Goal: Task Accomplishment & Management: Use online tool/utility

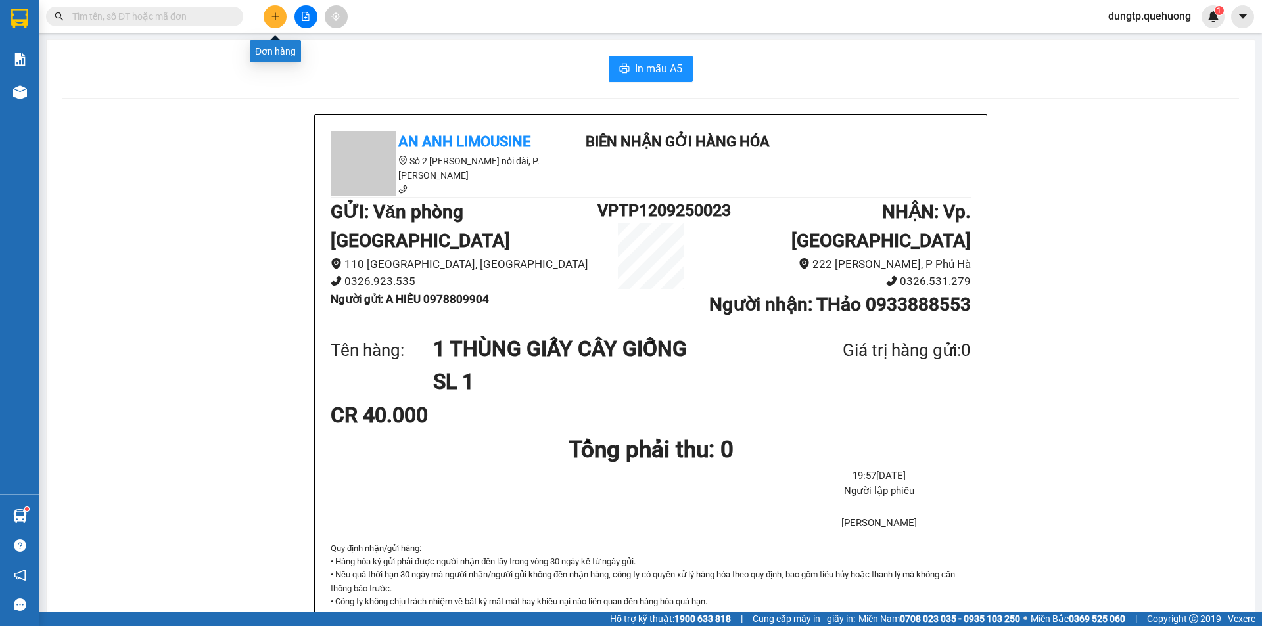
click at [273, 9] on button at bounding box center [275, 16] width 23 height 23
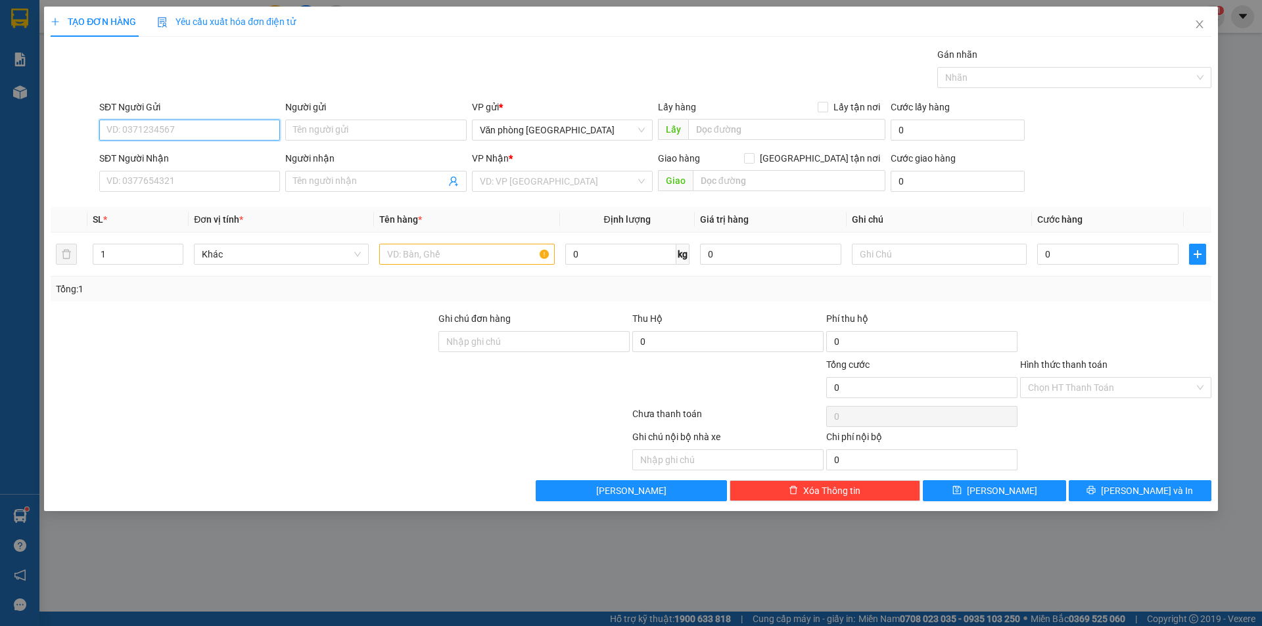
click at [189, 130] on input "SĐT Người Gửi" at bounding box center [189, 130] width 181 height 21
type input "0901838779"
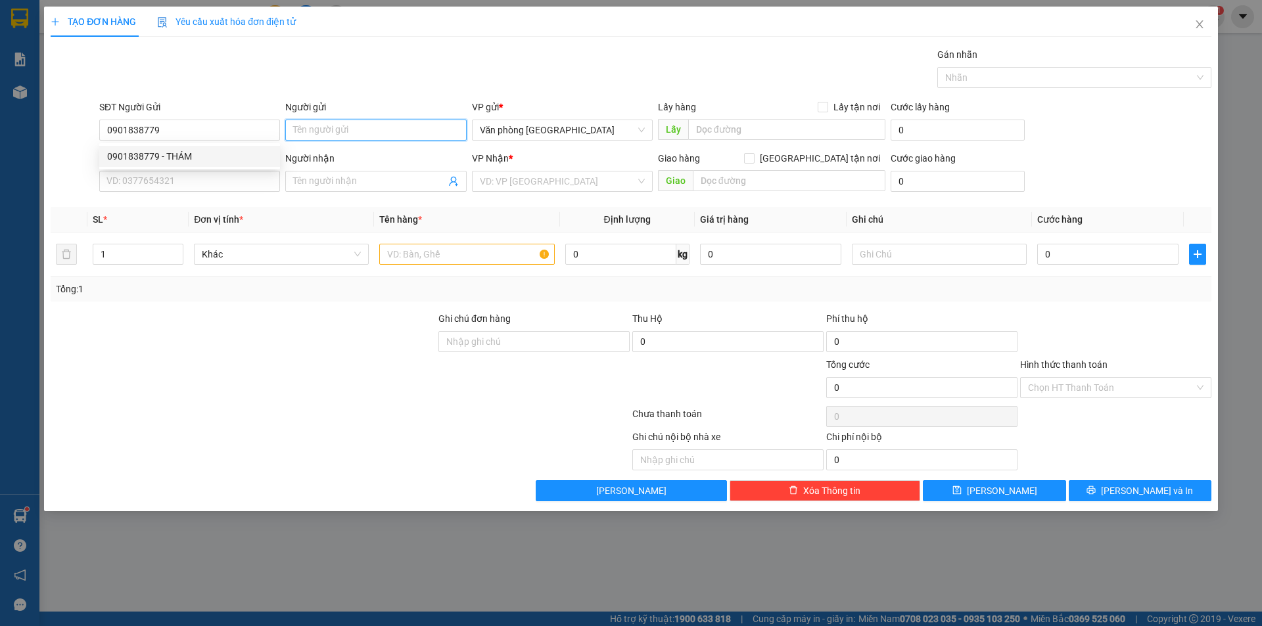
click at [319, 126] on input "Người gửi" at bounding box center [375, 130] width 181 height 21
type input "thám"
click at [199, 176] on input "SĐT Người Nhận" at bounding box center [189, 181] width 181 height 21
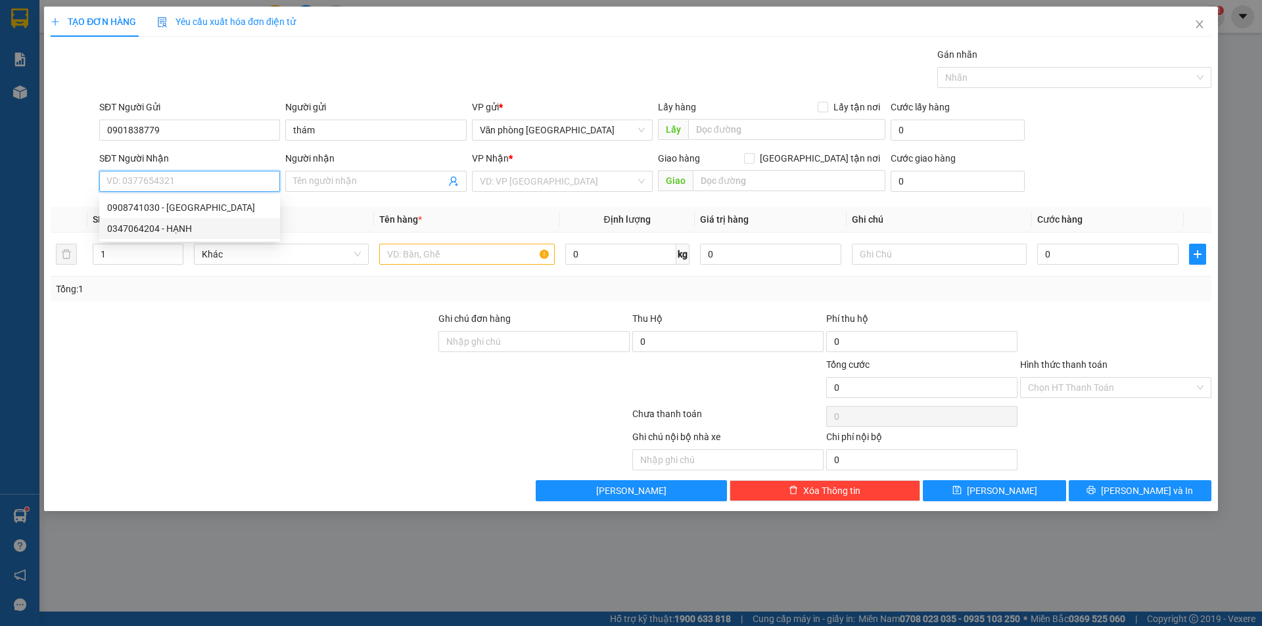
click at [191, 227] on div "0347064204 - HẠNH" at bounding box center [189, 229] width 165 height 14
type input "0347064204"
type input "HẠNH"
type input "Quãng Sơn"
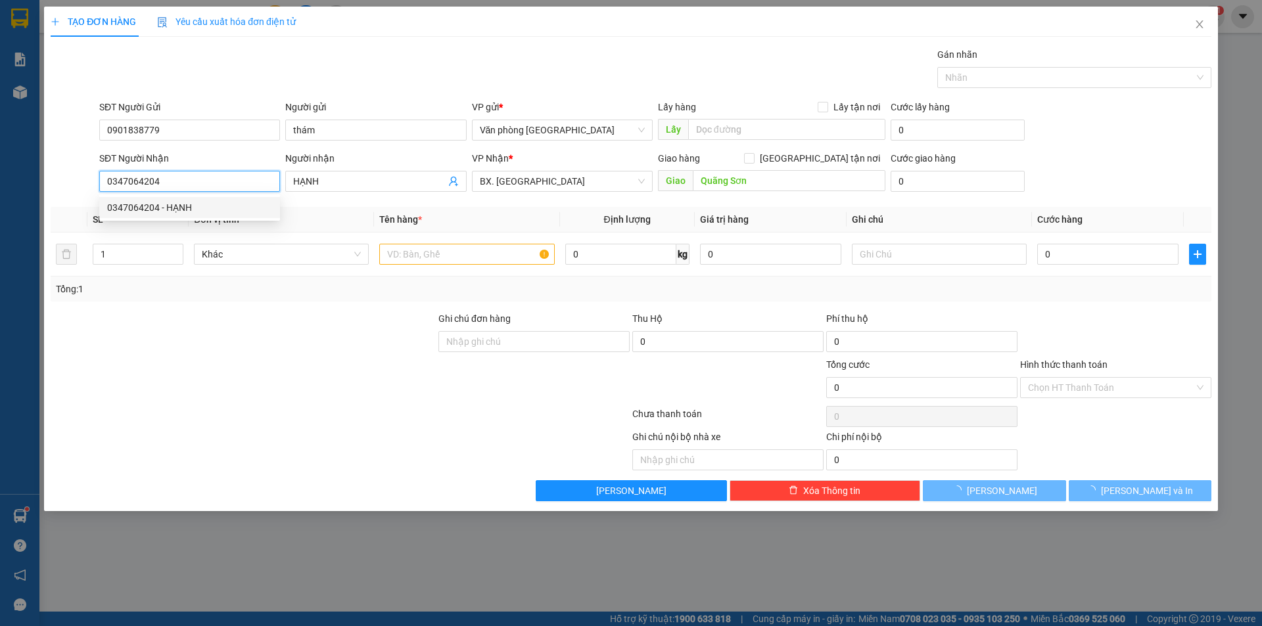
type input "70.000"
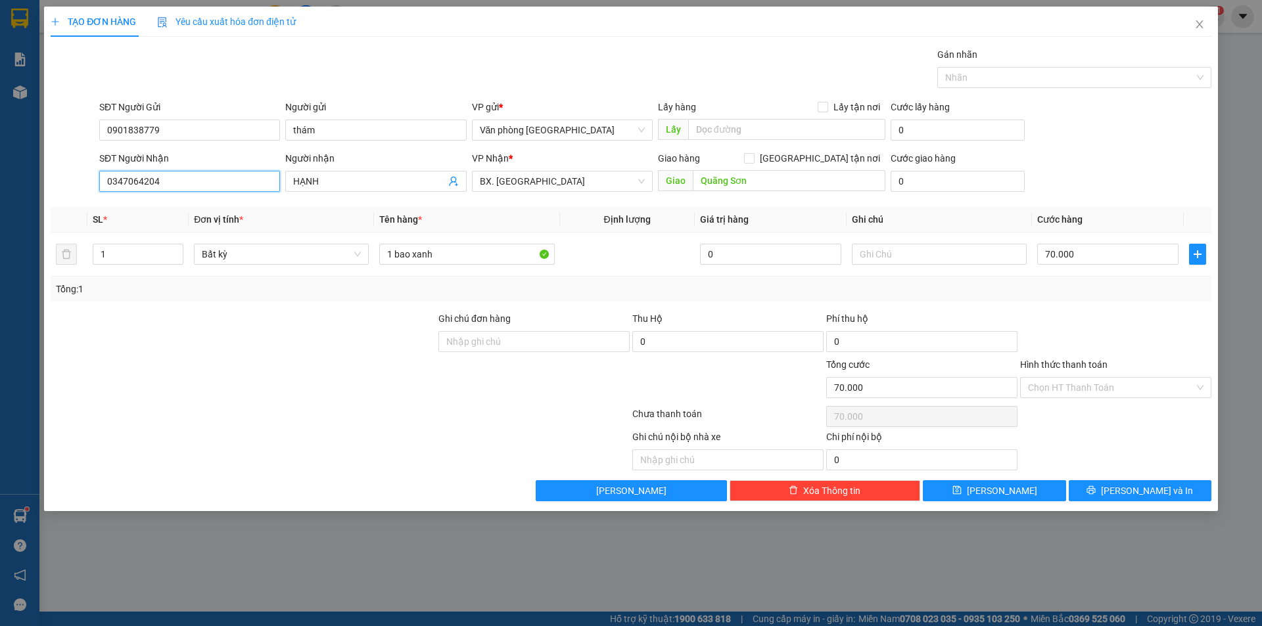
click at [174, 184] on input "0347064204" at bounding box center [189, 181] width 181 height 21
click at [1089, 260] on input "70.000" at bounding box center [1107, 254] width 141 height 21
type input "3"
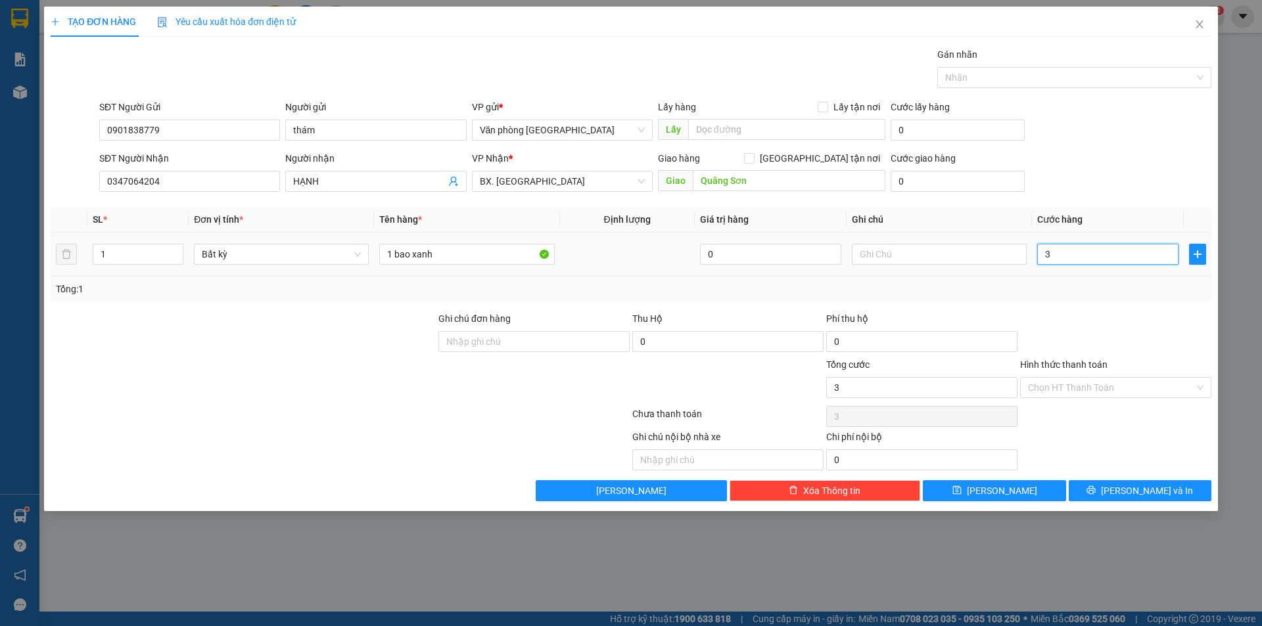
type input "30"
type input "30.000"
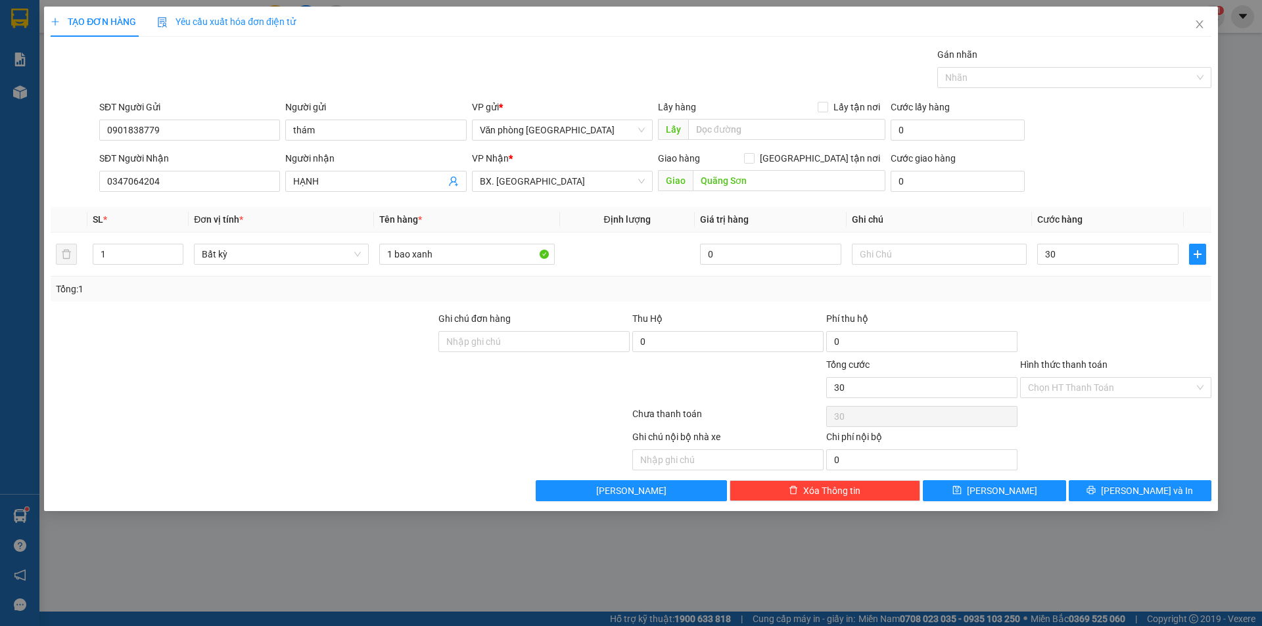
type input "30.000"
click at [1110, 323] on div at bounding box center [1116, 335] width 194 height 46
click at [1093, 386] on input "Hình thức thanh toán" at bounding box center [1111, 388] width 166 height 20
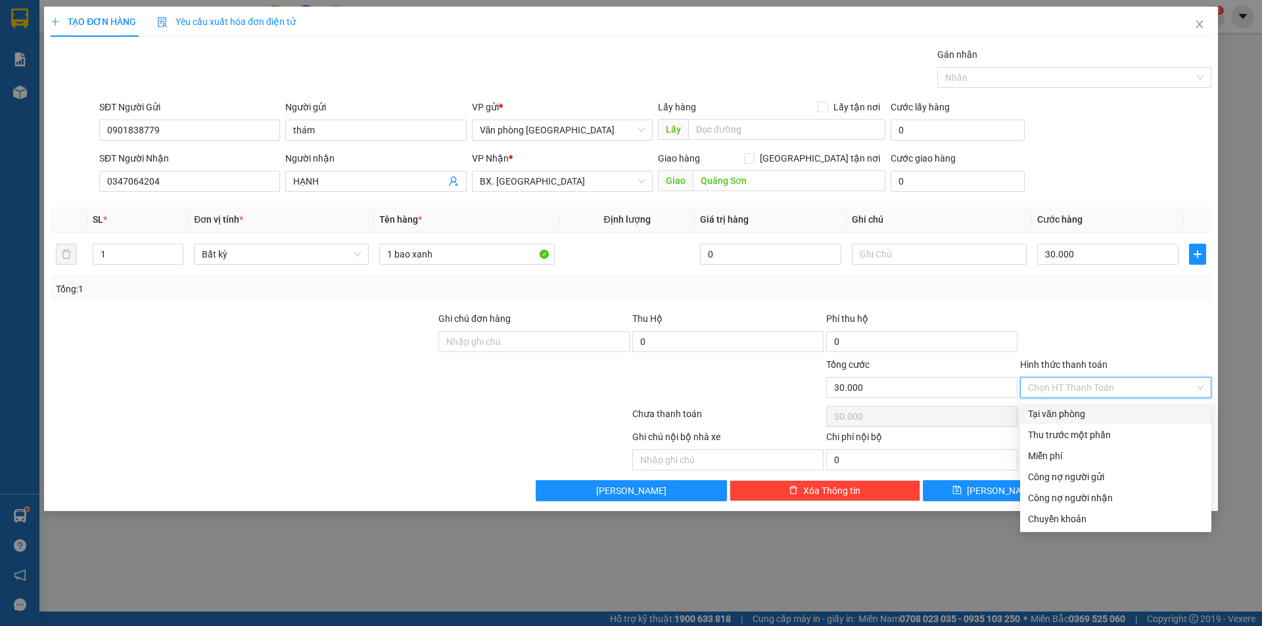
click at [1081, 413] on div "Tại văn phòng" at bounding box center [1116, 414] width 176 height 14
type input "0"
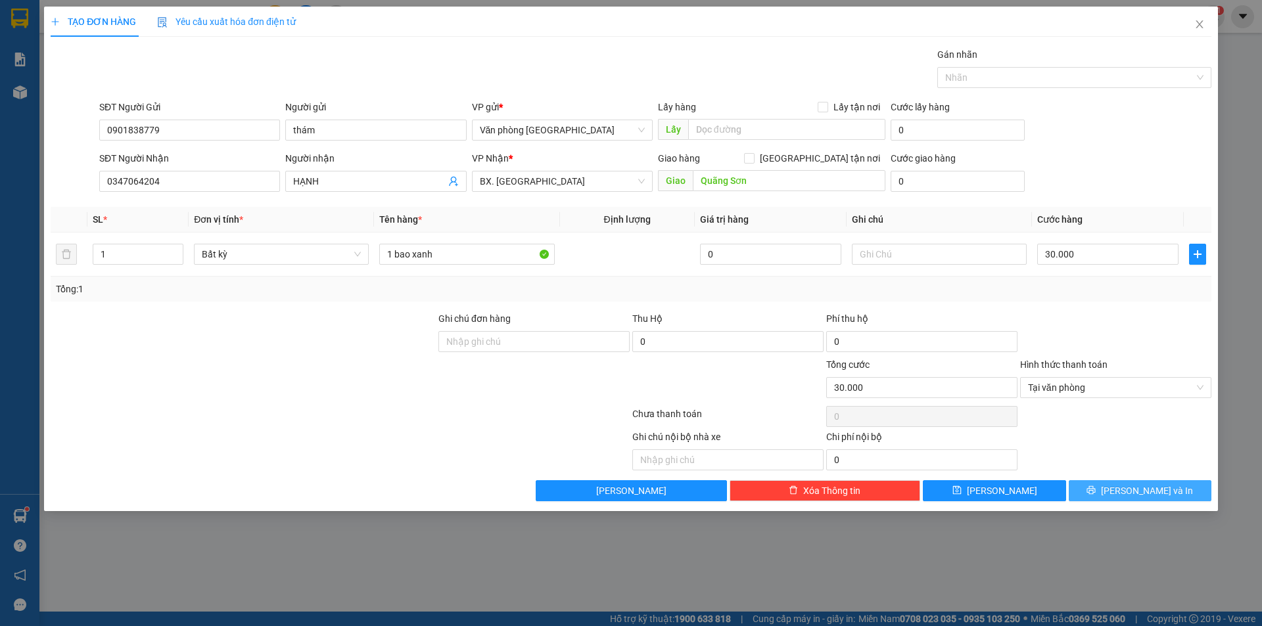
click at [1112, 490] on button "[PERSON_NAME] và In" at bounding box center [1140, 491] width 143 height 21
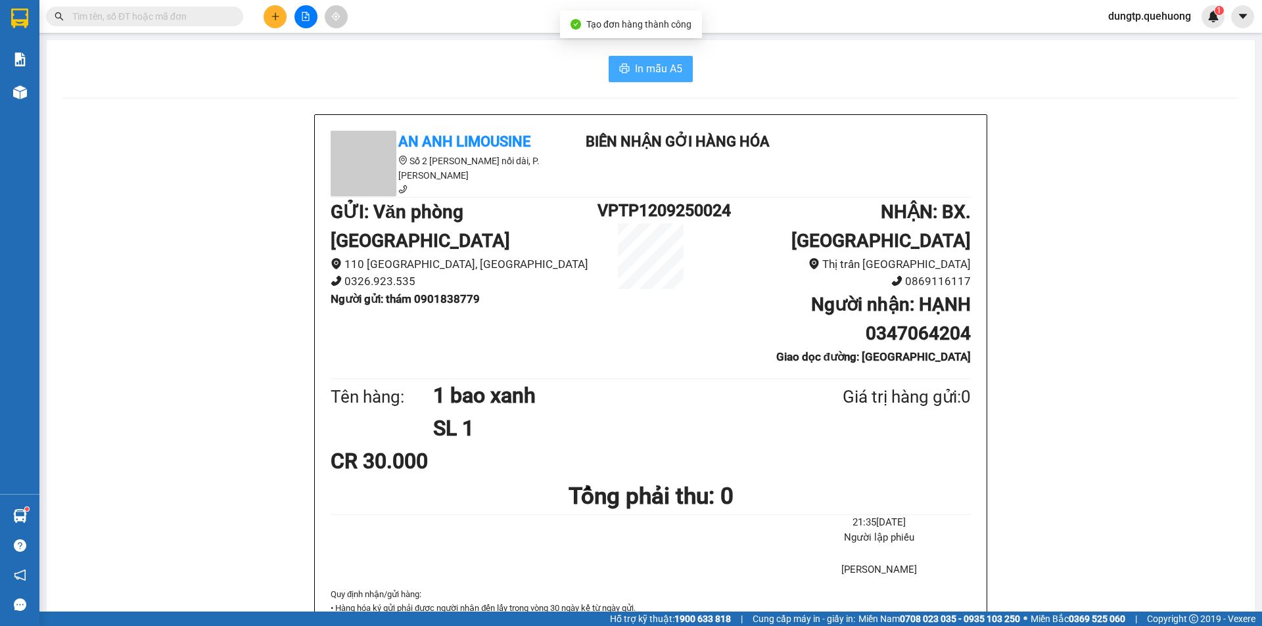
click at [639, 73] on span "In mẫu A5" at bounding box center [658, 68] width 47 height 16
click at [197, 11] on input "text" at bounding box center [149, 16] width 155 height 14
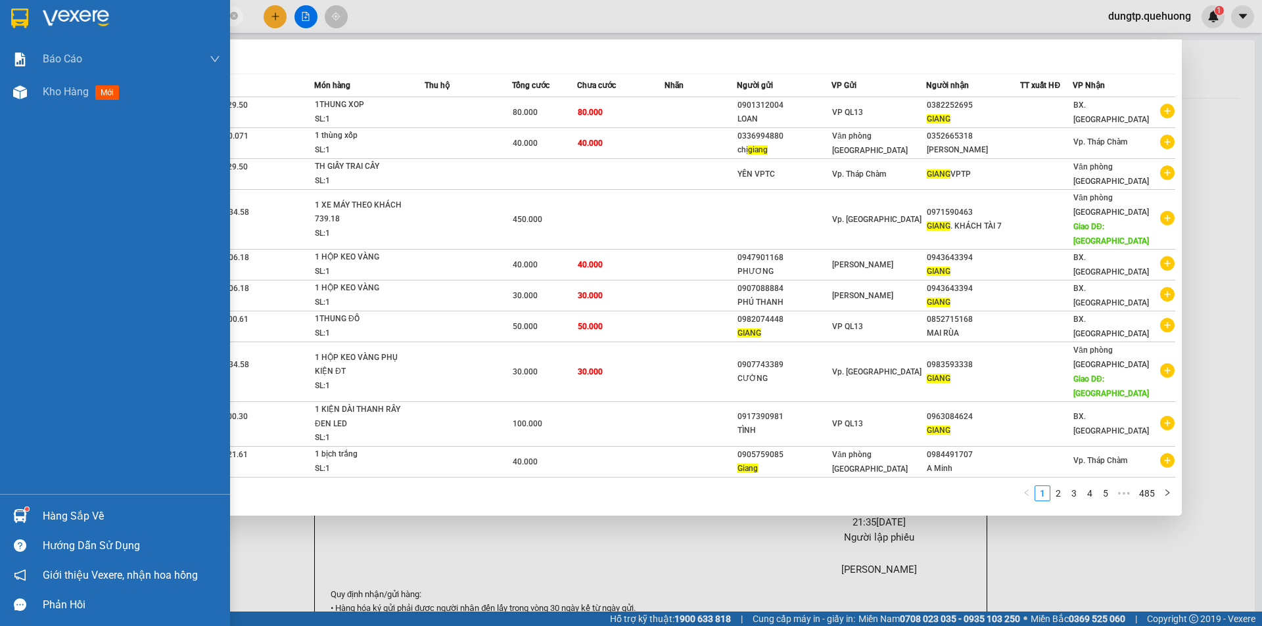
type input "giang"
click at [77, 289] on div "Báo cáo 1. Doanh số tạo đơn theo VP gửi (nhân viên) 1. Doanh số tạo đơn theo VP…" at bounding box center [115, 269] width 230 height 452
click at [63, 98] on span "Kho hàng" at bounding box center [66, 91] width 46 height 12
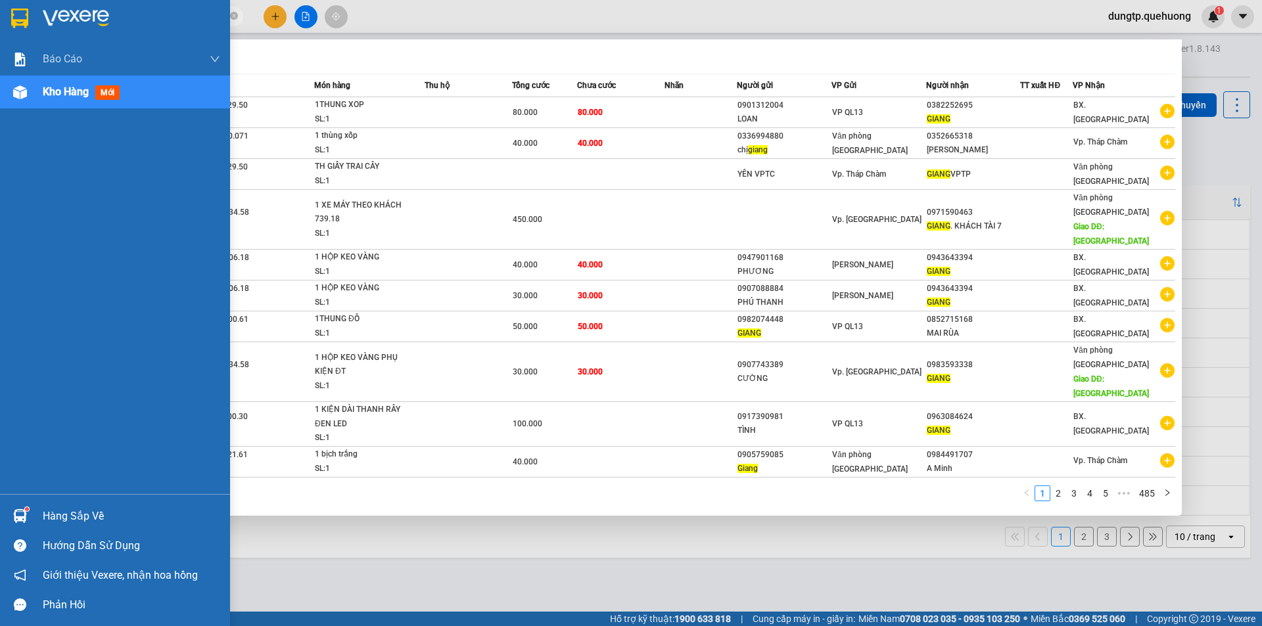
click at [22, 89] on img at bounding box center [20, 92] width 14 height 14
click at [63, 97] on span "Kho hàng" at bounding box center [66, 91] width 46 height 12
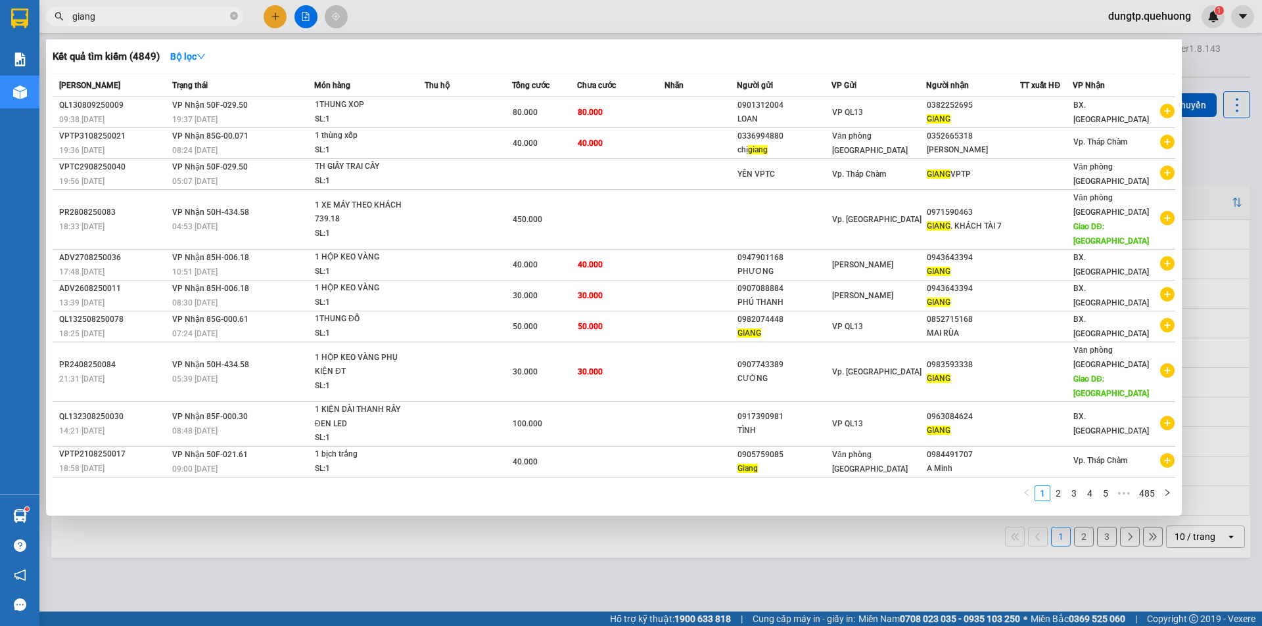
click at [278, 597] on div at bounding box center [631, 313] width 1262 height 626
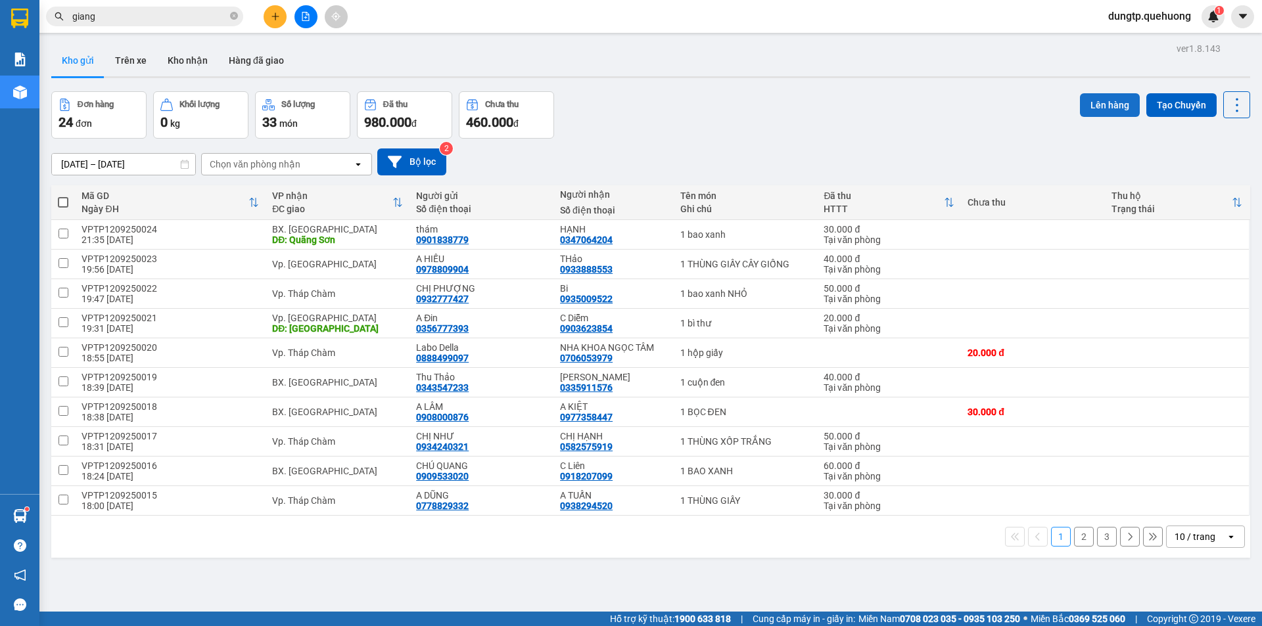
click at [1084, 95] on button "Lên hàng" at bounding box center [1110, 105] width 60 height 24
click at [1091, 105] on button "Lên hàng" at bounding box center [1110, 105] width 60 height 24
click at [64, 204] on span at bounding box center [63, 202] width 11 height 11
click at [63, 196] on input "checkbox" at bounding box center [63, 196] width 0 height 0
checkbox input "true"
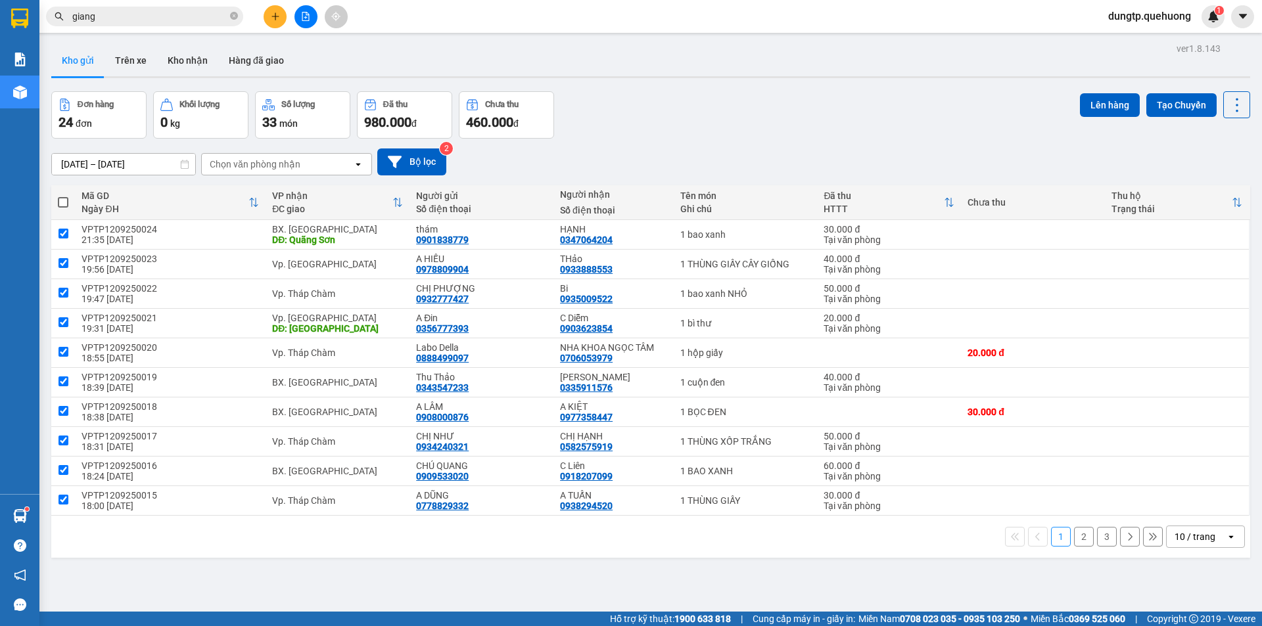
checkbox input "true"
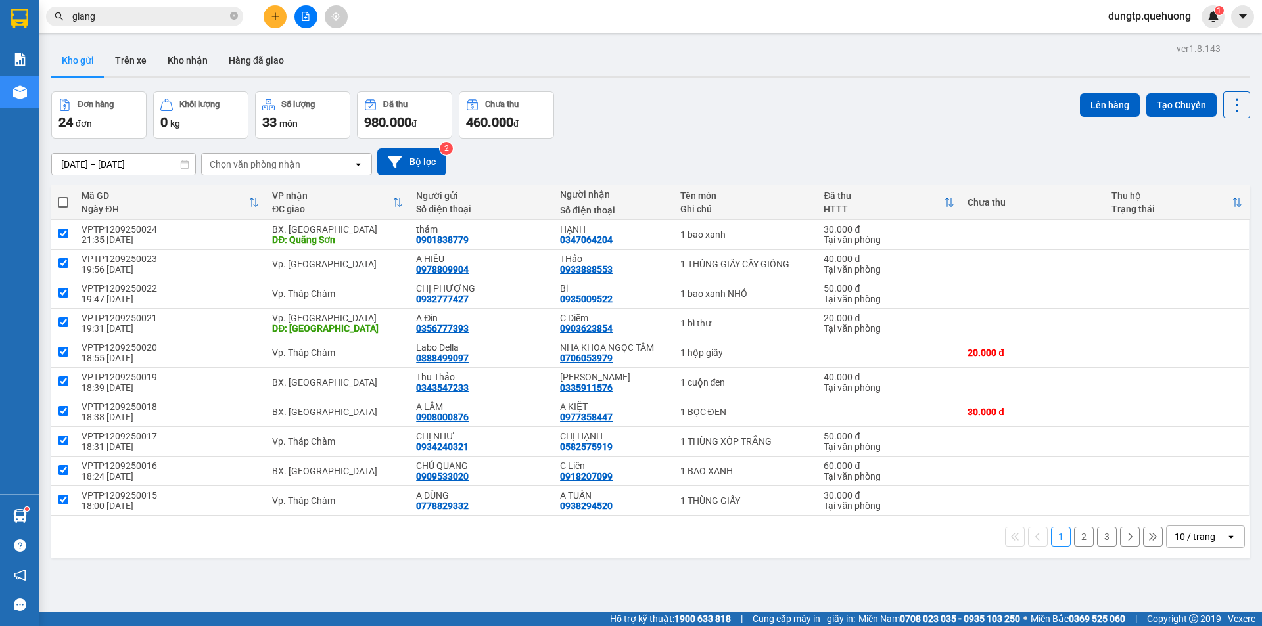
checkbox input "true"
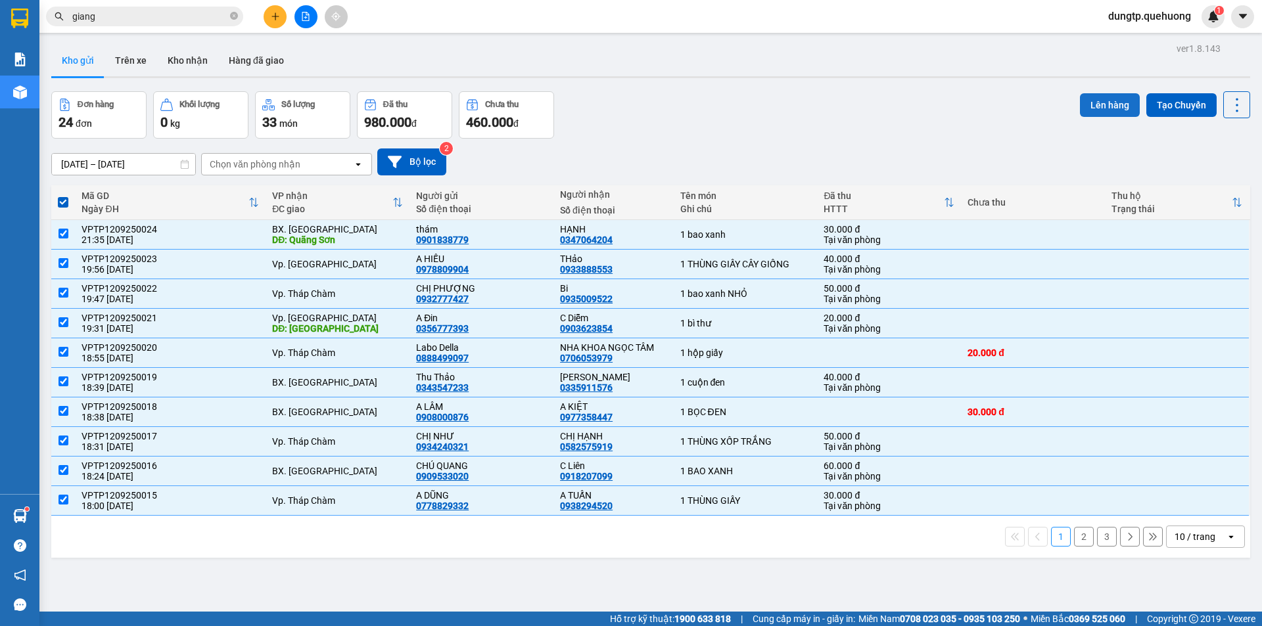
click at [1098, 100] on button "Lên hàng" at bounding box center [1110, 105] width 60 height 24
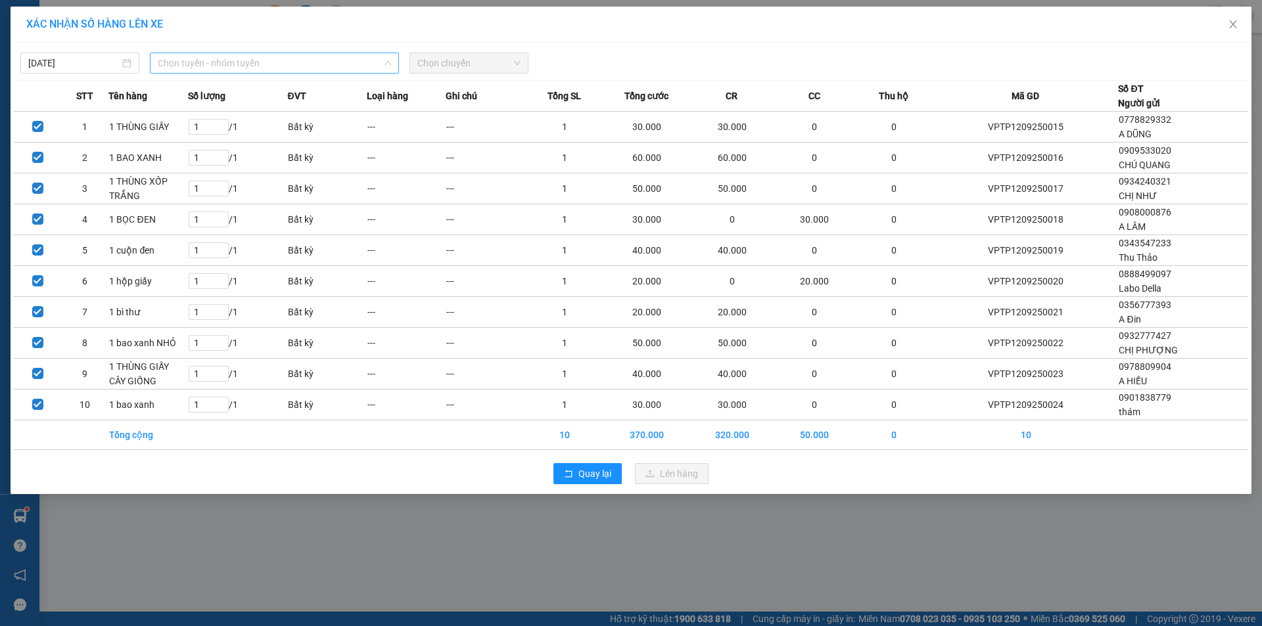
click at [248, 59] on span "Chọn tuyến - nhóm tuyến" at bounding box center [274, 63] width 233 height 20
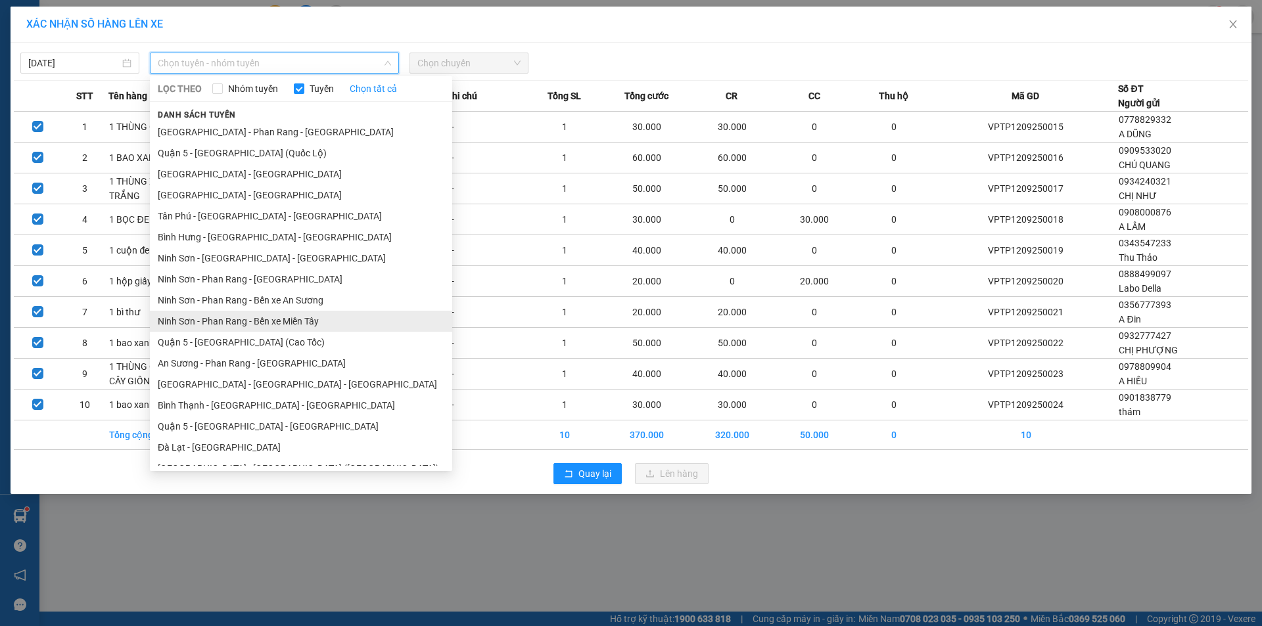
scroll to position [160, 0]
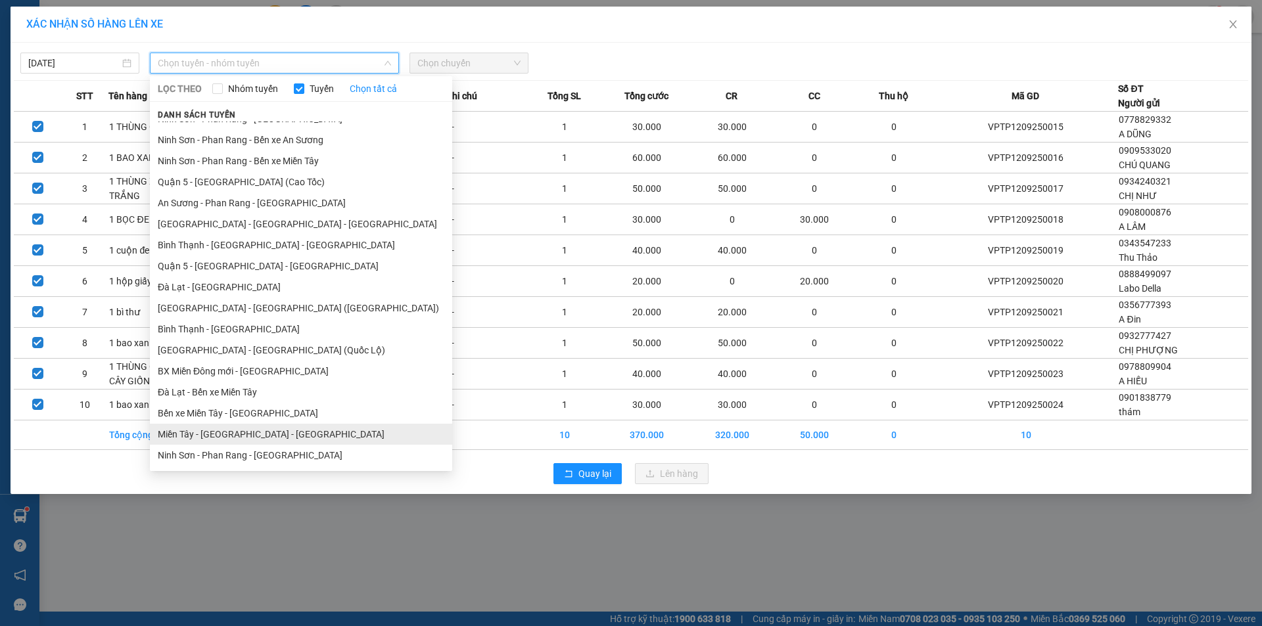
click at [203, 436] on li "Miền Tây - [GEOGRAPHIC_DATA] - [GEOGRAPHIC_DATA]" at bounding box center [301, 434] width 302 height 21
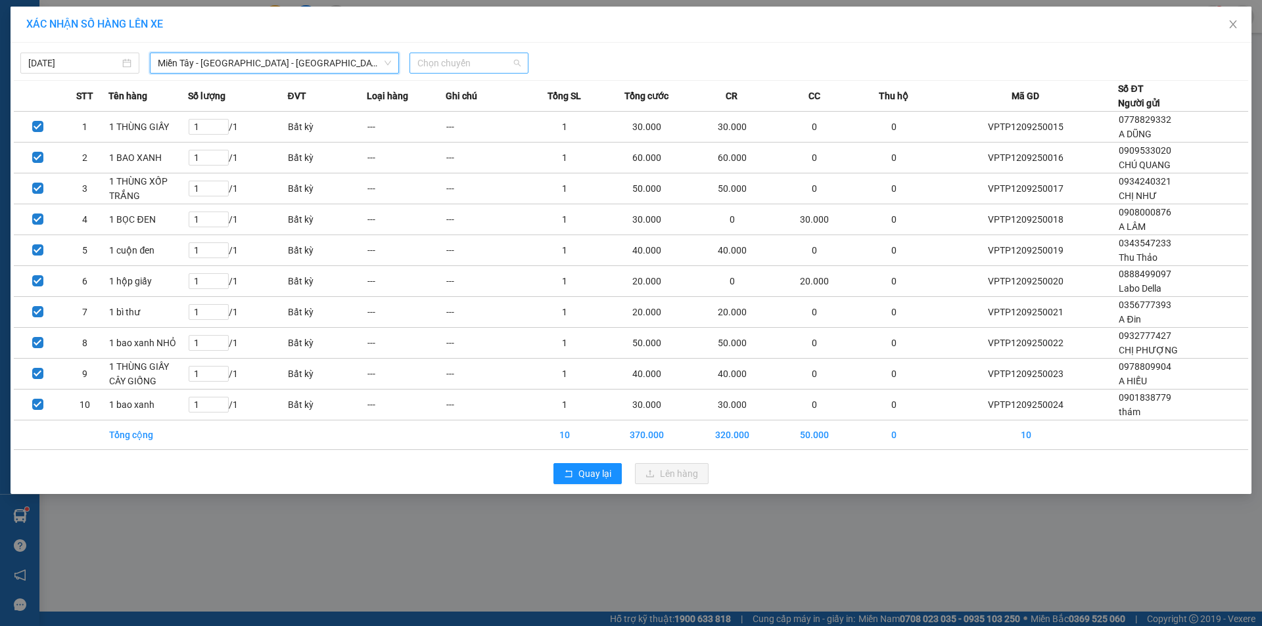
click at [473, 62] on span "Chọn chuyến" at bounding box center [468, 63] width 103 height 20
click at [474, 61] on span "Chọn chuyến" at bounding box center [468, 63] width 103 height 20
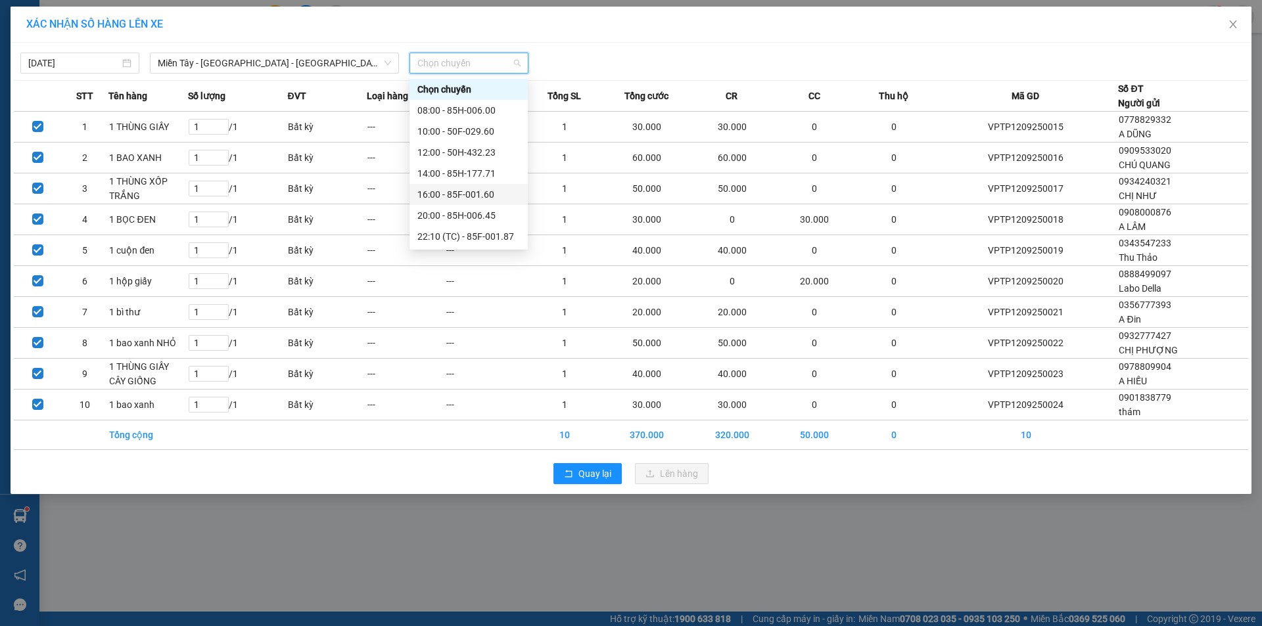
scroll to position [126, 0]
click at [461, 193] on div "23:07 - 50F-021.61" at bounding box center [468, 194] width 103 height 14
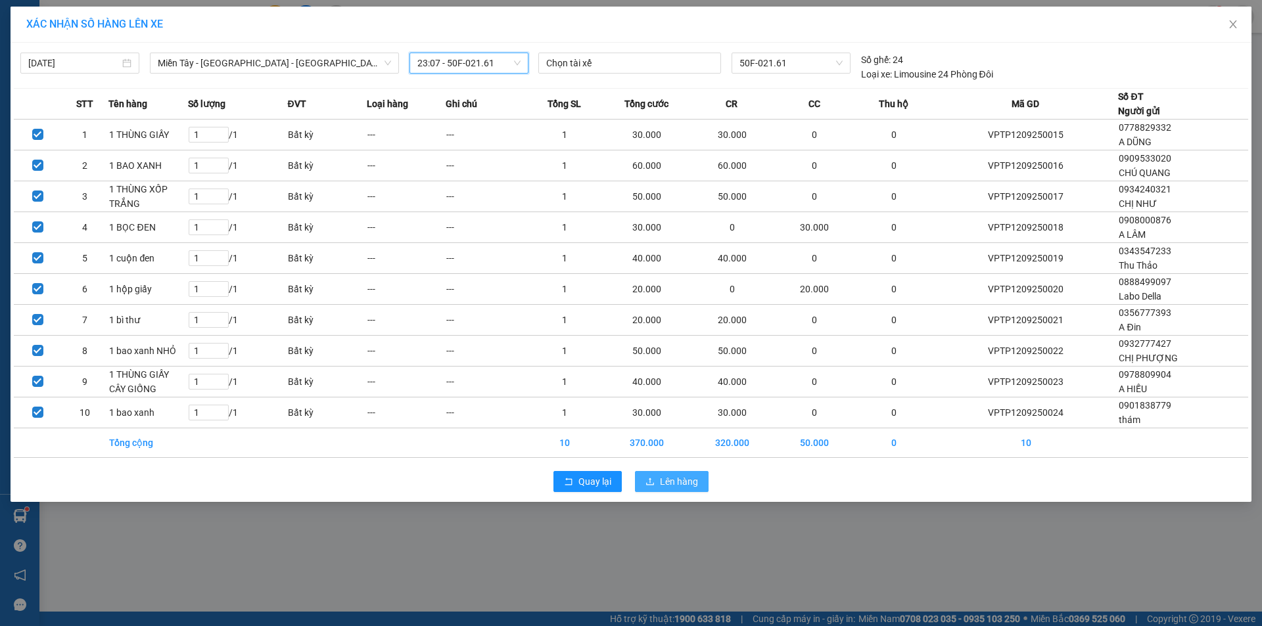
click at [662, 485] on span "Lên hàng" at bounding box center [679, 482] width 38 height 14
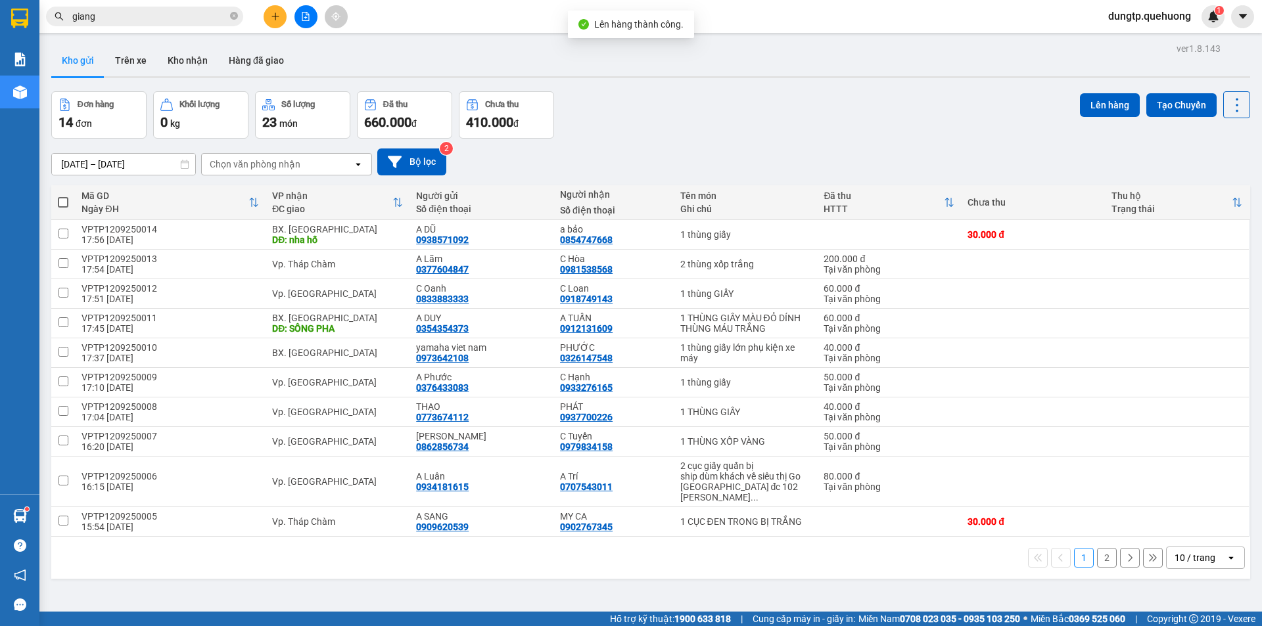
click at [64, 202] on span at bounding box center [63, 202] width 11 height 11
click at [63, 196] on input "checkbox" at bounding box center [63, 196] width 0 height 0
checkbox input "true"
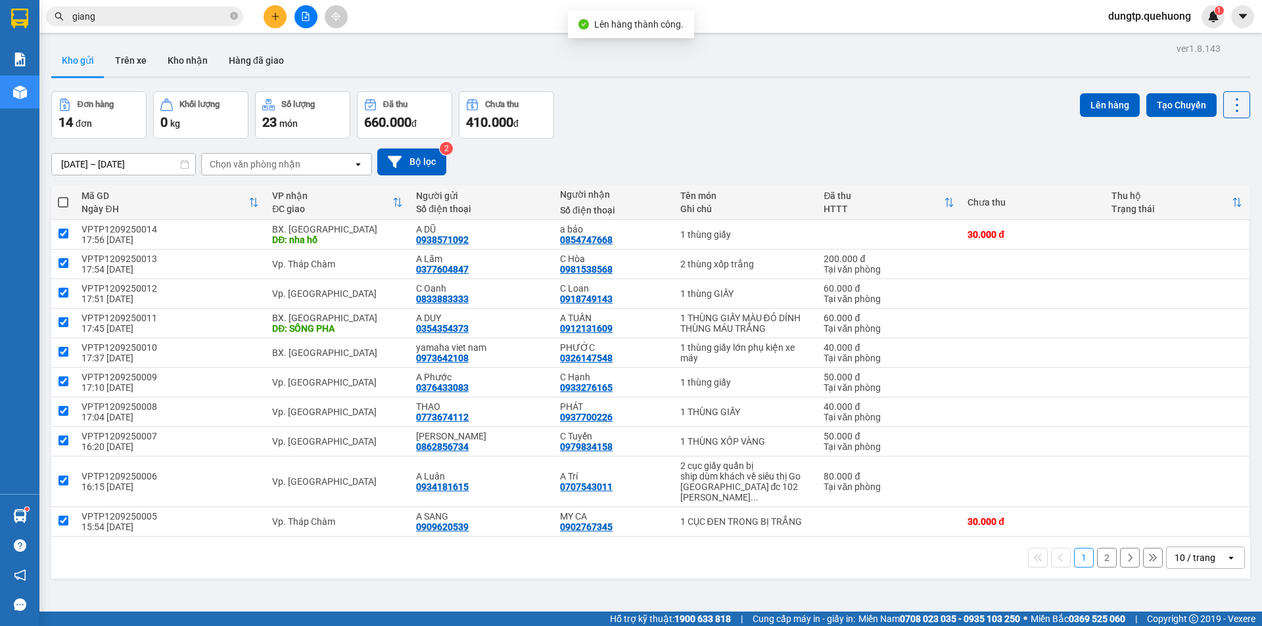
checkbox input "true"
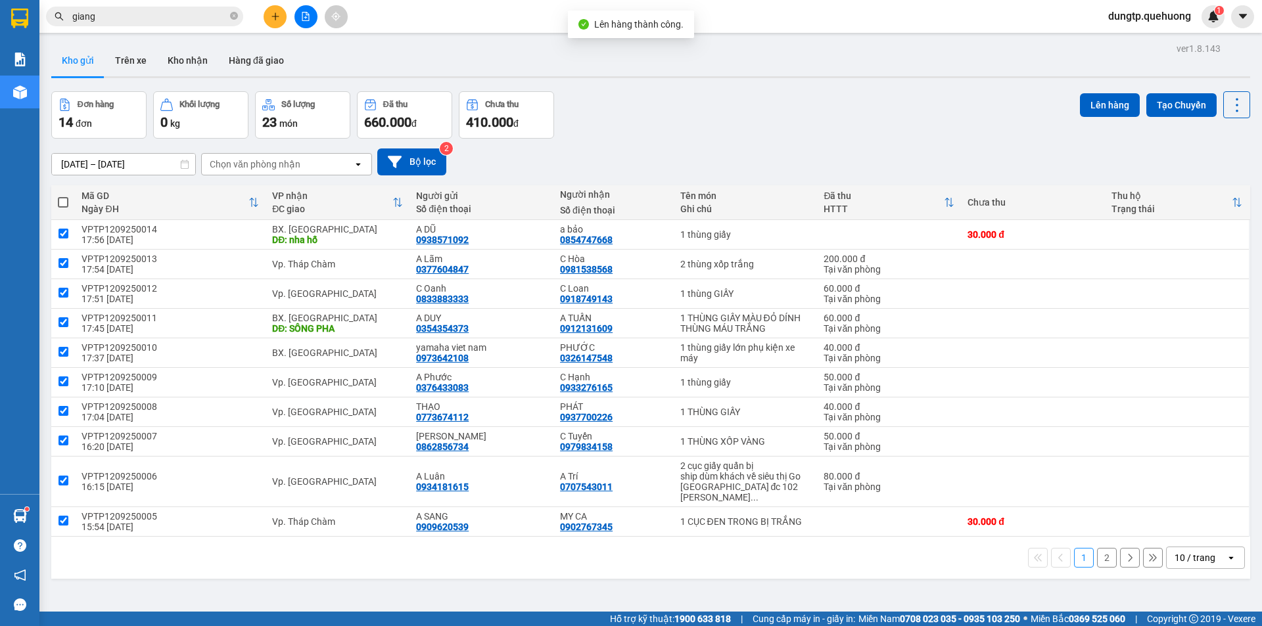
checkbox input "true"
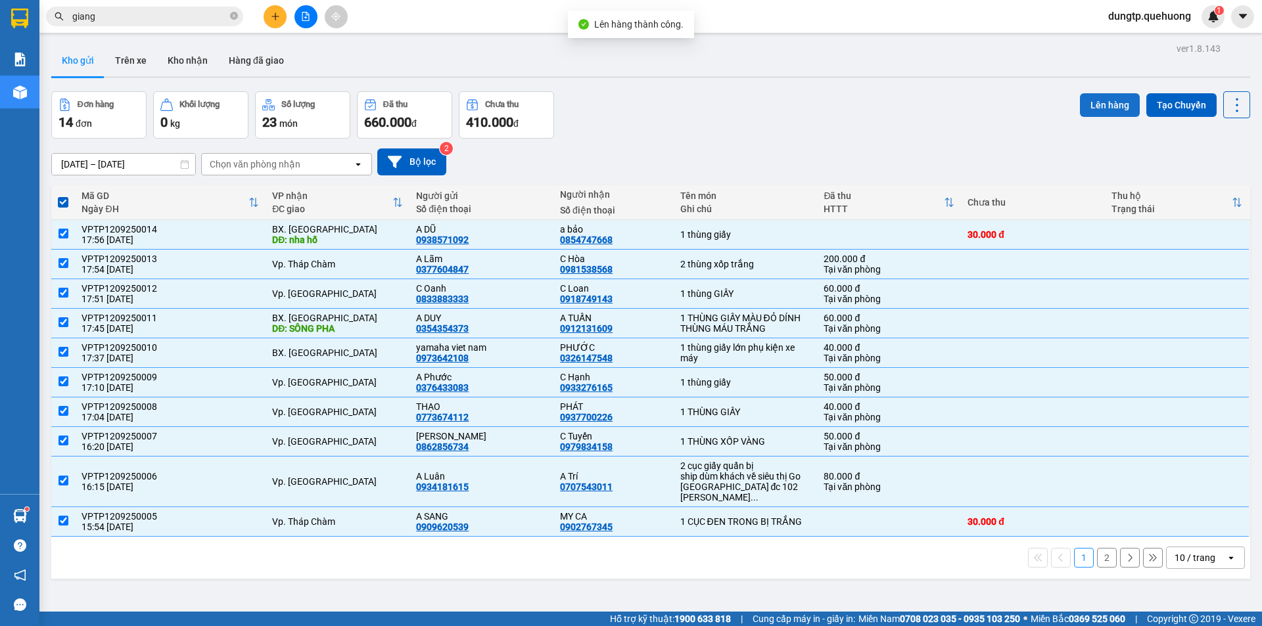
click at [1080, 104] on button "Lên hàng" at bounding box center [1110, 105] width 60 height 24
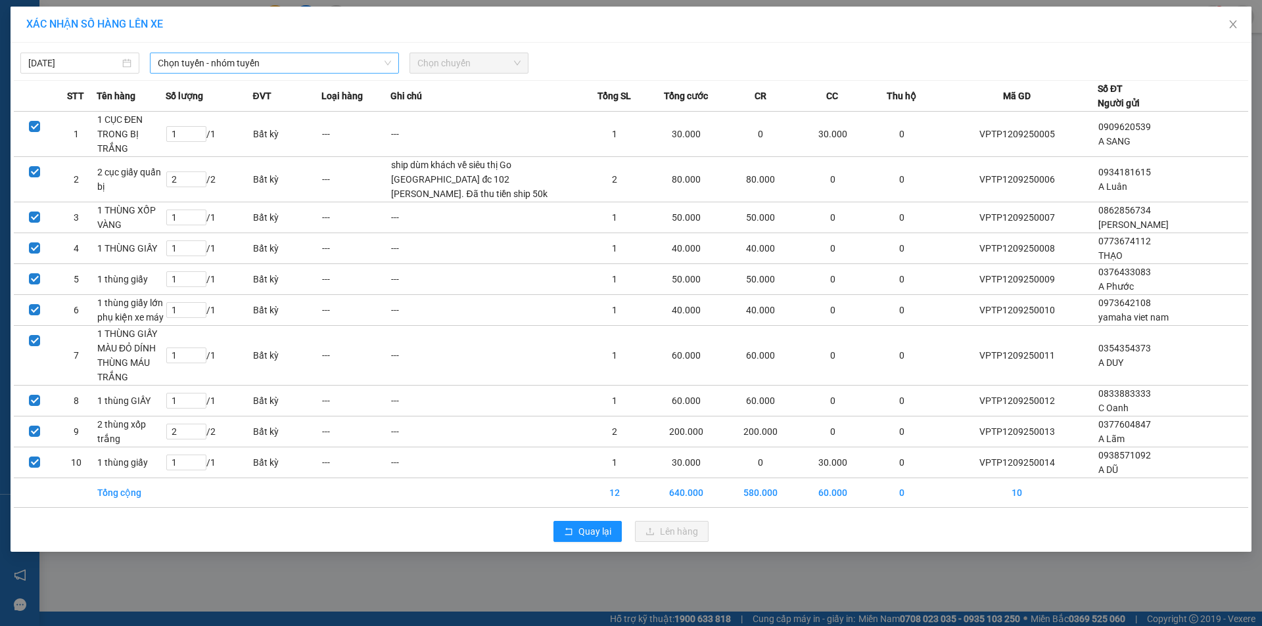
click at [291, 68] on span "Chọn tuyến - nhóm tuyến" at bounding box center [274, 63] width 233 height 20
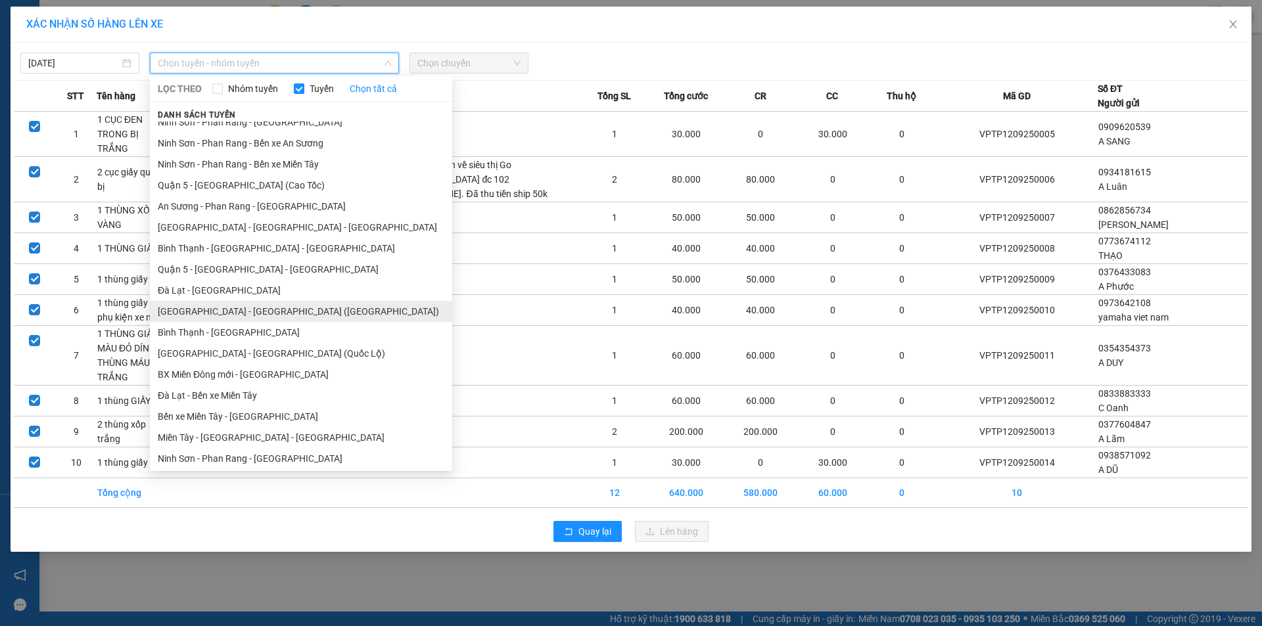
scroll to position [160, 0]
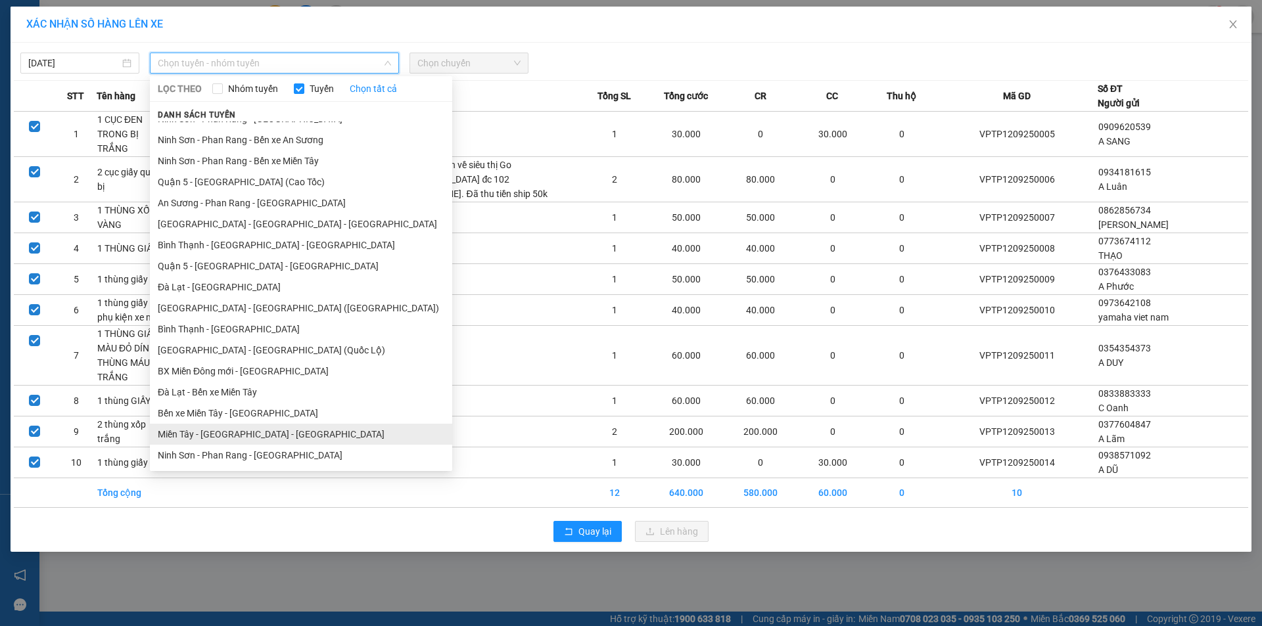
click at [212, 433] on li "Miền Tây - [GEOGRAPHIC_DATA] - [GEOGRAPHIC_DATA]" at bounding box center [301, 434] width 302 height 21
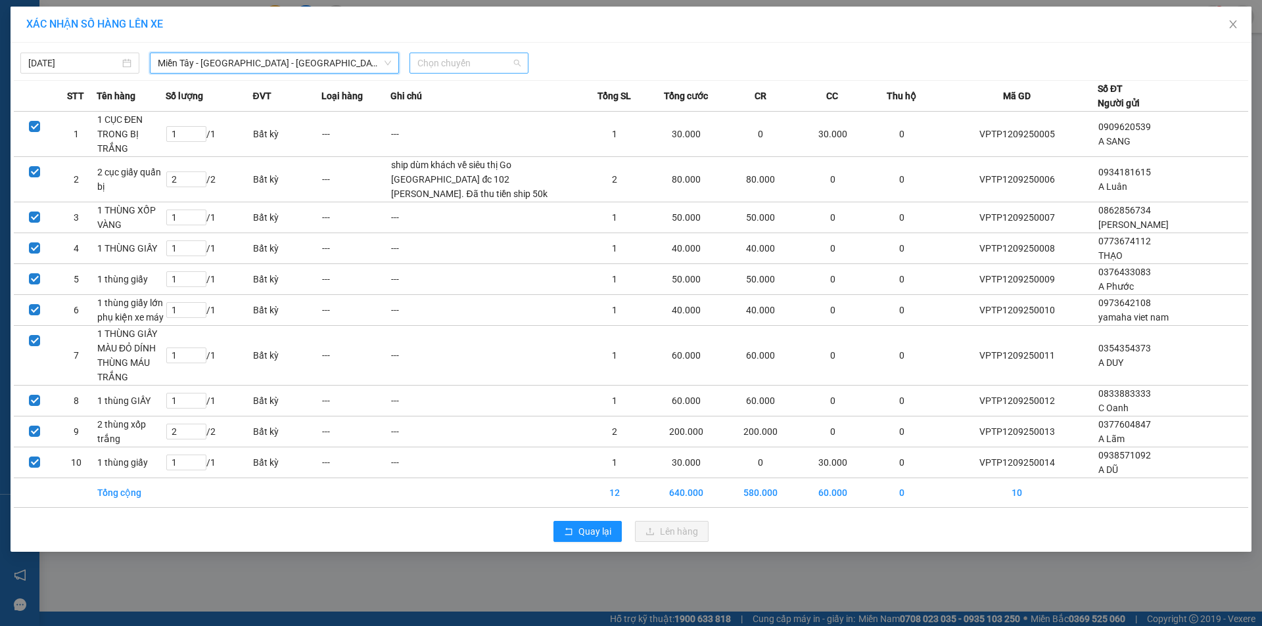
click at [475, 59] on span "Chọn chuyến" at bounding box center [468, 63] width 103 height 20
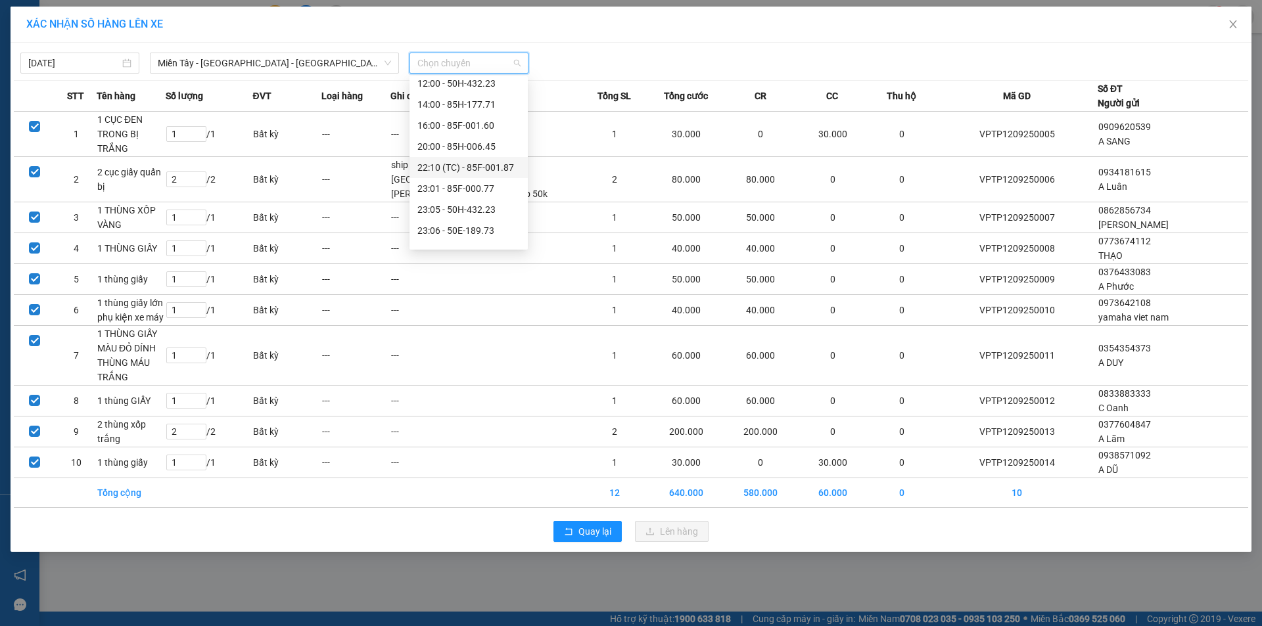
scroll to position [126, 0]
click at [481, 193] on div "23:07 - 50F-021.61" at bounding box center [468, 194] width 103 height 14
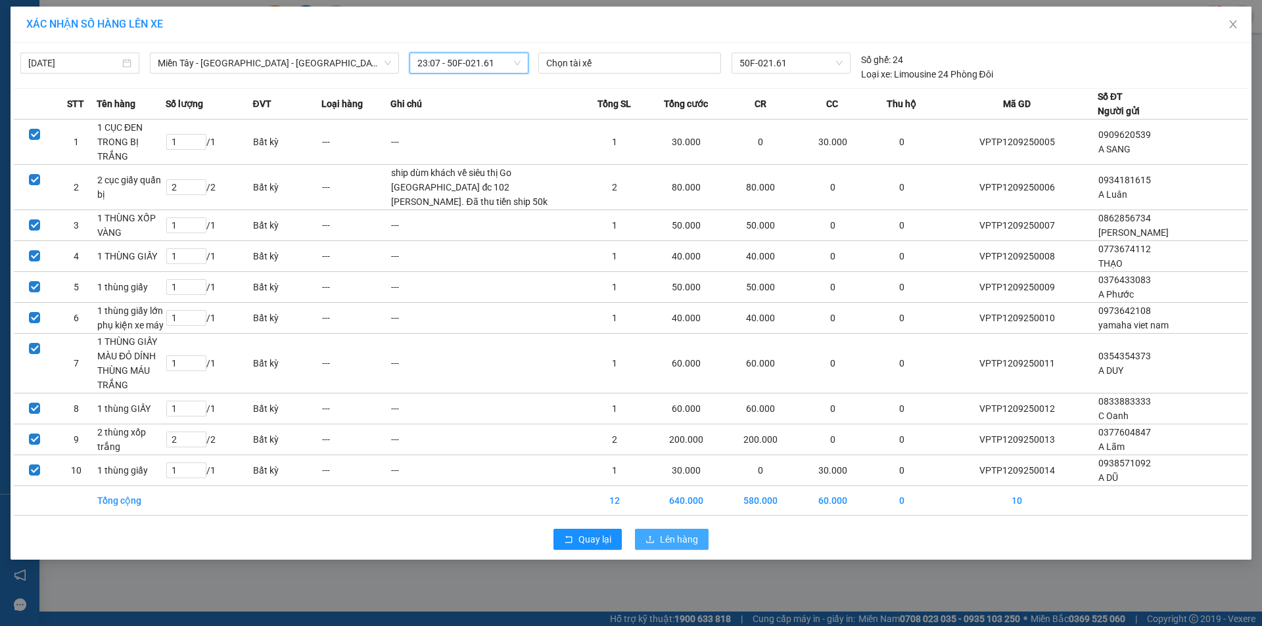
click at [670, 547] on span "Lên hàng" at bounding box center [679, 539] width 38 height 14
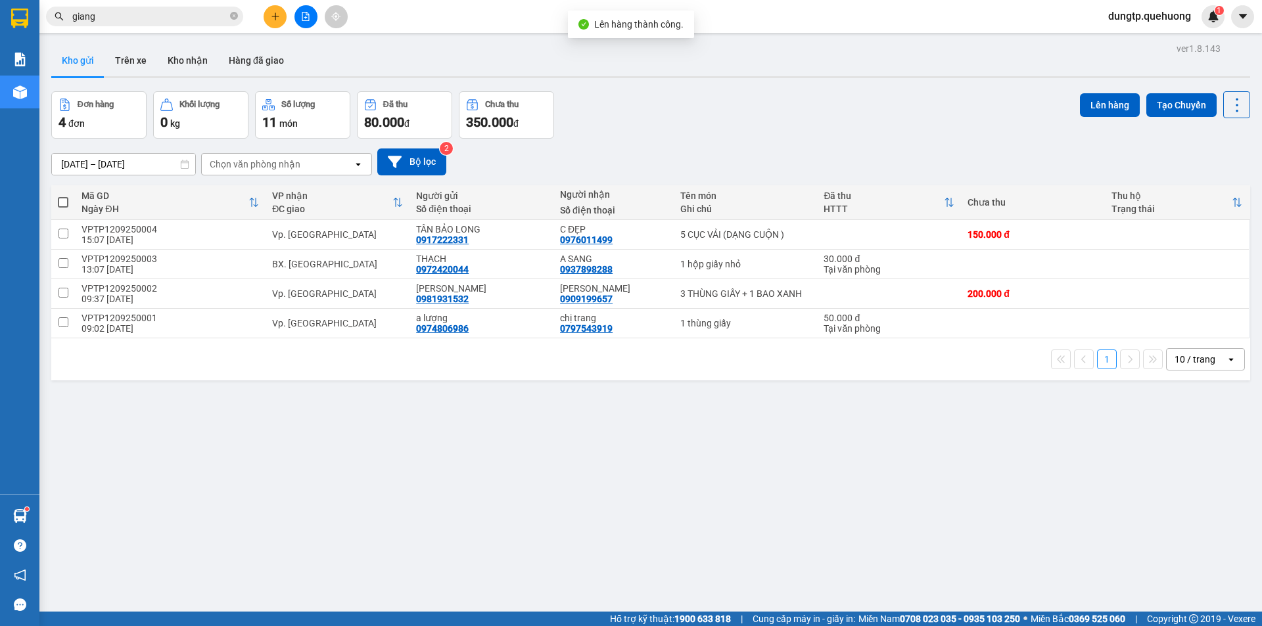
click at [60, 202] on span at bounding box center [63, 202] width 11 height 11
click at [63, 196] on input "checkbox" at bounding box center [63, 196] width 0 height 0
checkbox input "true"
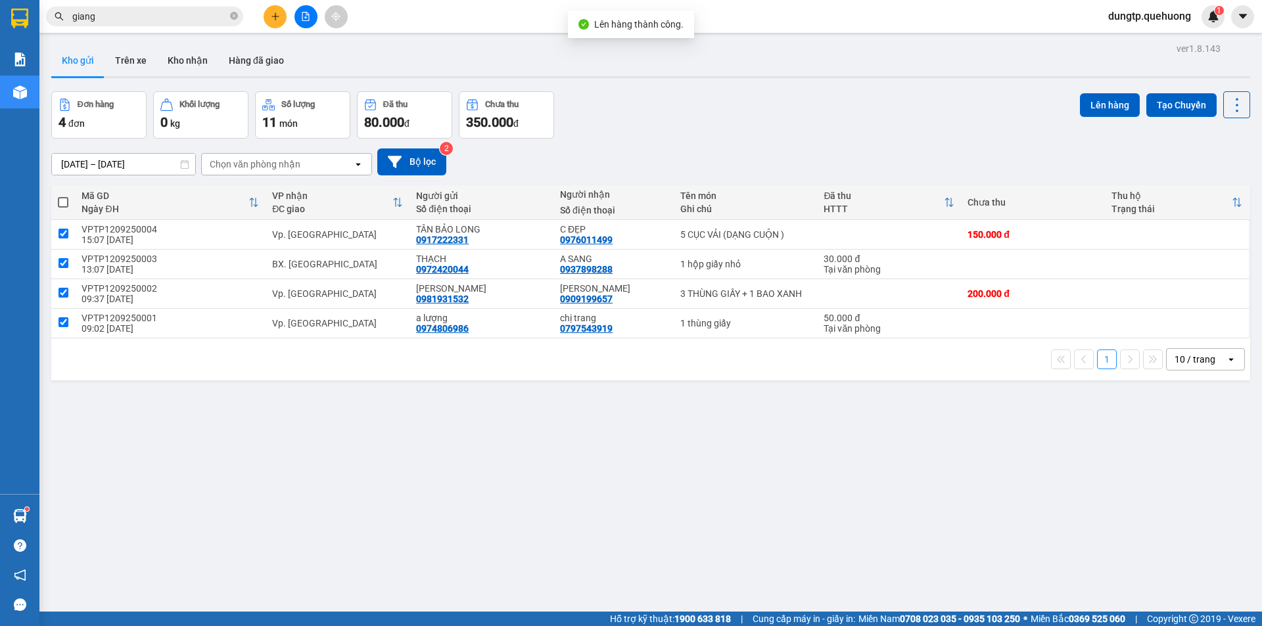
checkbox input "true"
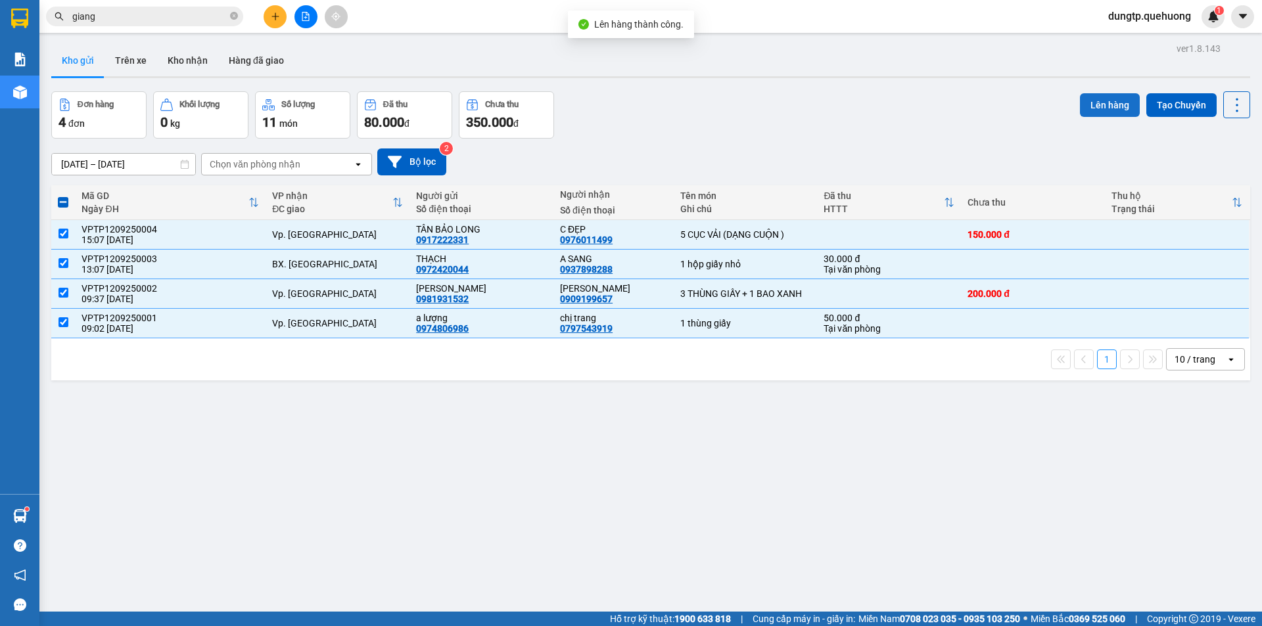
click at [1105, 112] on button "Lên hàng" at bounding box center [1110, 105] width 60 height 24
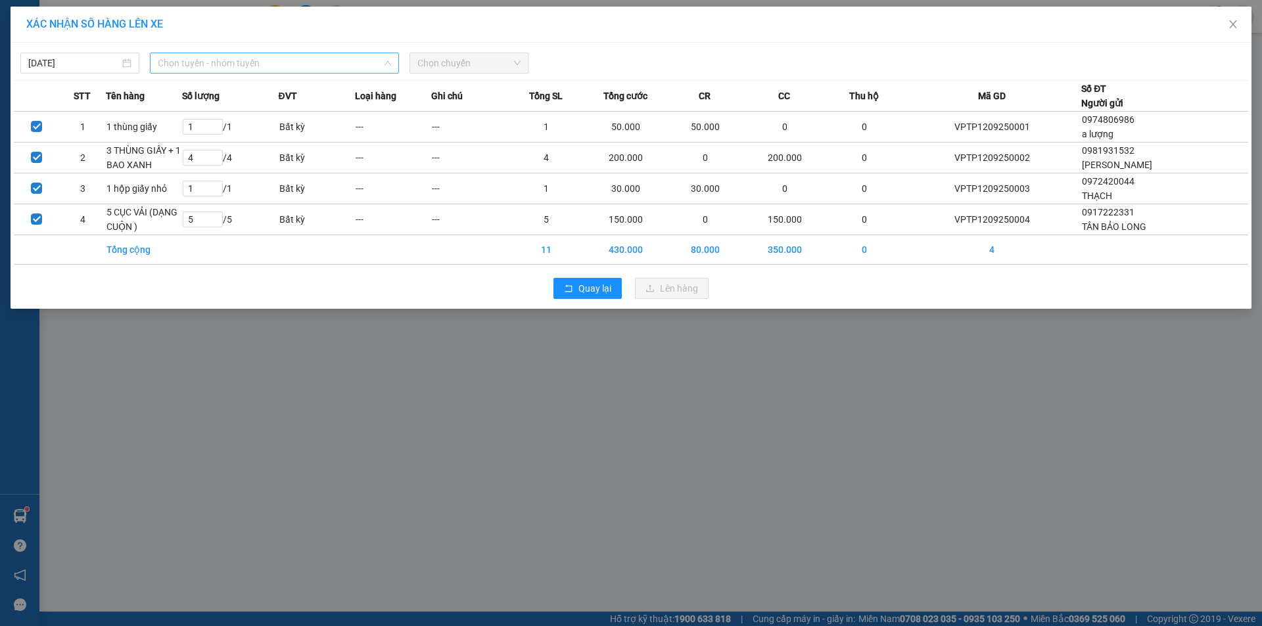
click at [327, 68] on span "Chọn tuyến - nhóm tuyến" at bounding box center [274, 63] width 233 height 20
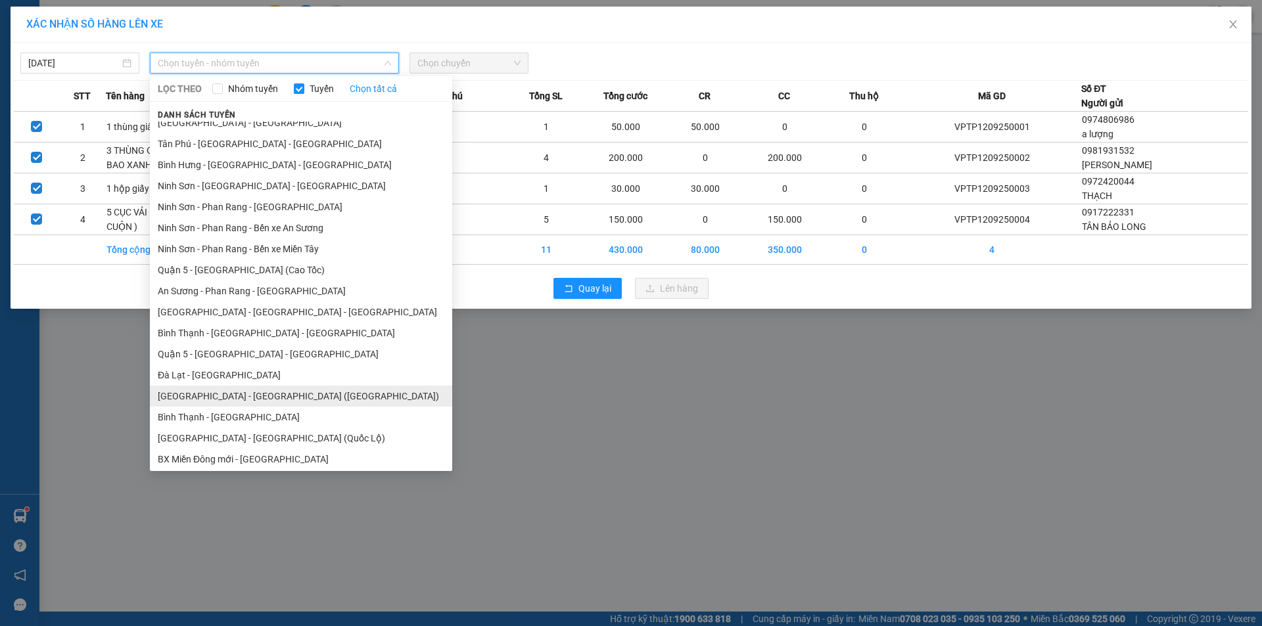
scroll to position [160, 0]
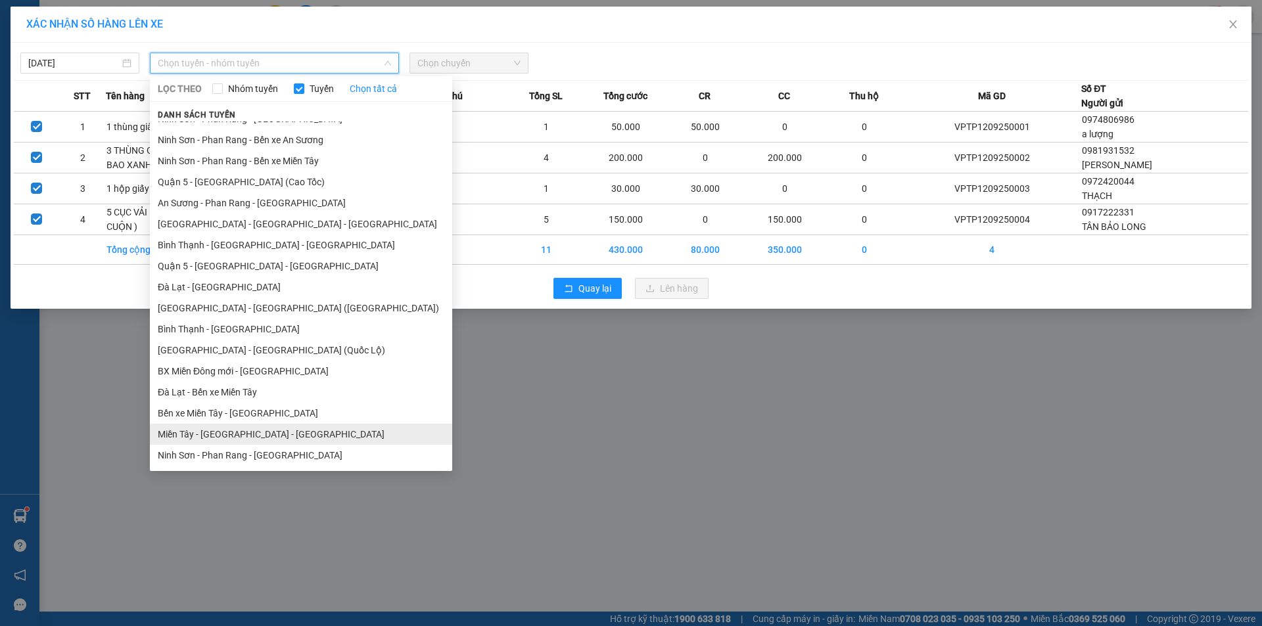
click at [277, 433] on li "Miền Tây - [GEOGRAPHIC_DATA] - [GEOGRAPHIC_DATA]" at bounding box center [301, 434] width 302 height 21
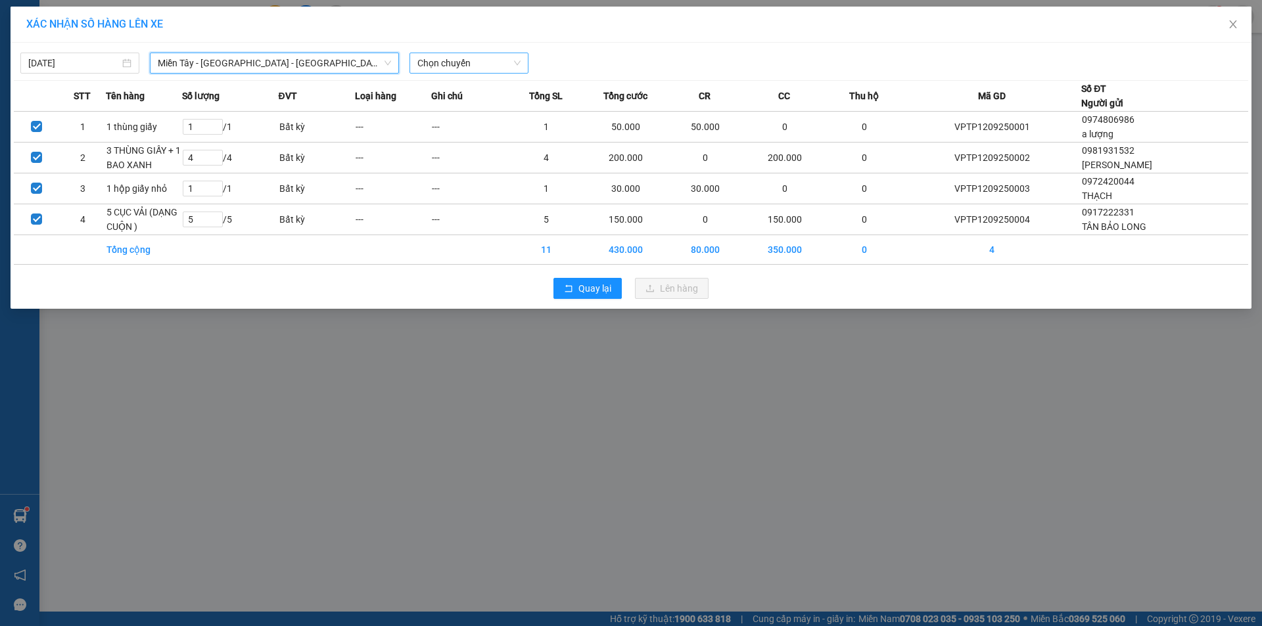
click at [499, 66] on span "Chọn chuyến" at bounding box center [468, 63] width 103 height 20
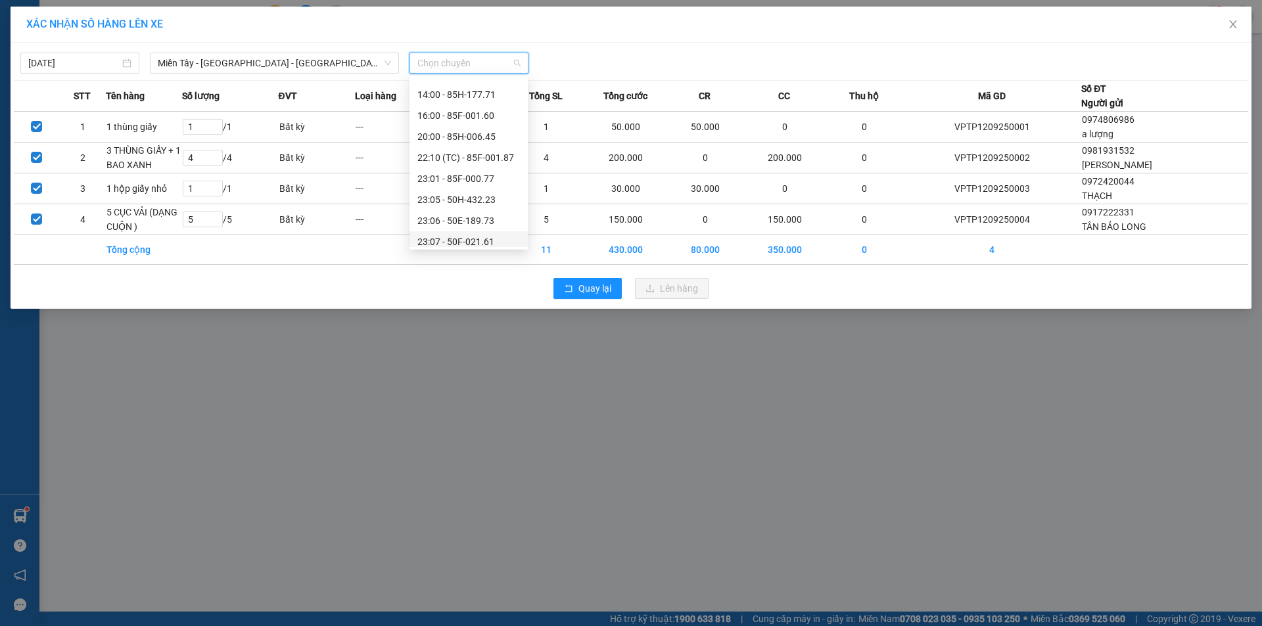
scroll to position [126, 0]
click at [471, 196] on div "23:07 - 50F-021.61" at bounding box center [468, 194] width 103 height 14
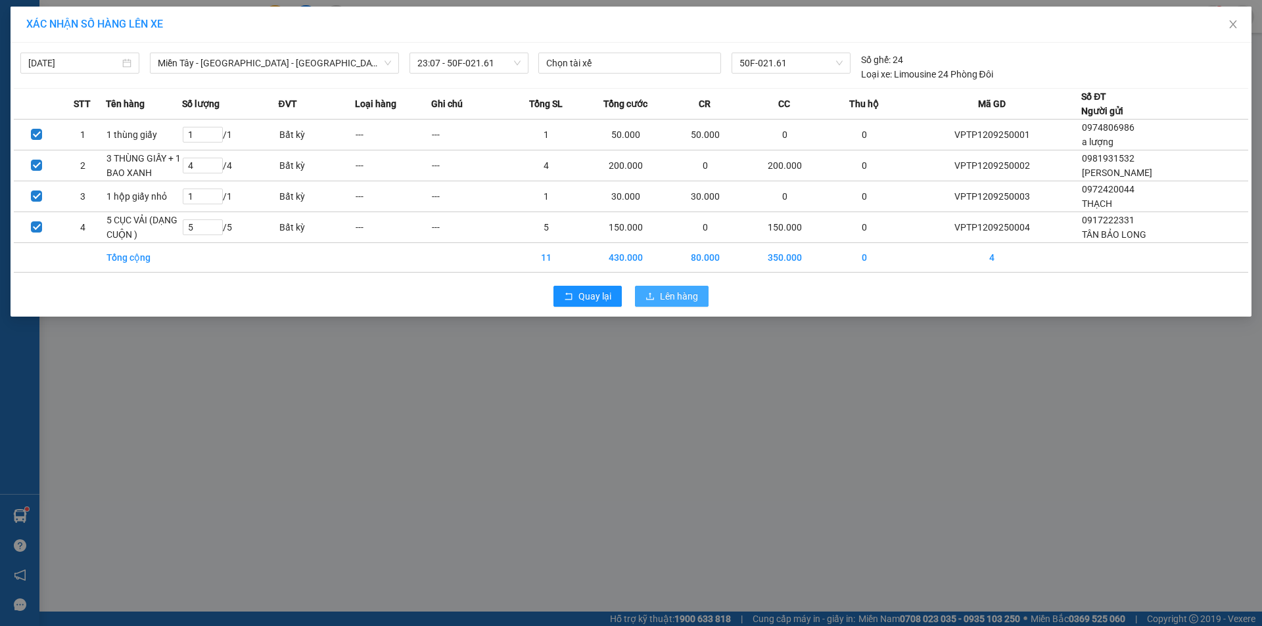
click at [680, 300] on span "Lên hàng" at bounding box center [679, 296] width 38 height 14
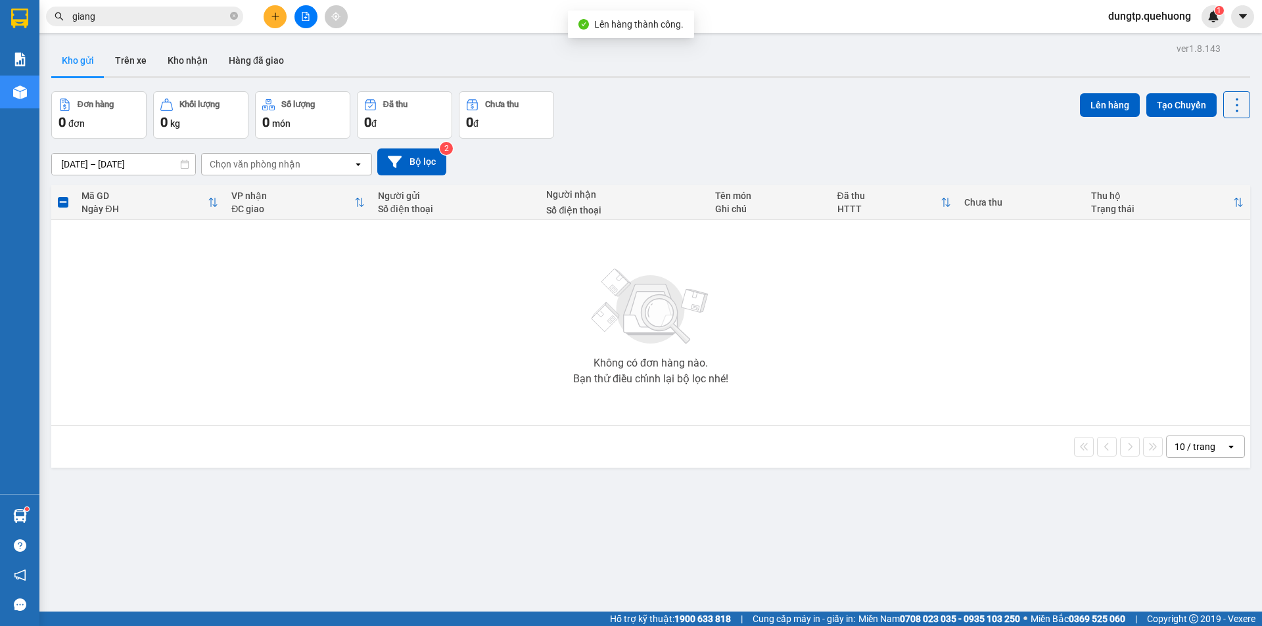
drag, startPoint x: 316, startPoint y: 504, endPoint x: 316, endPoint y: 487, distance: 16.4
click at [316, 502] on div "ver 1.8.143 Kho gửi Trên xe Kho nhận Hàng đã giao Đơn hàng 0 đơn Khối lượng 0 k…" at bounding box center [651, 352] width 1210 height 626
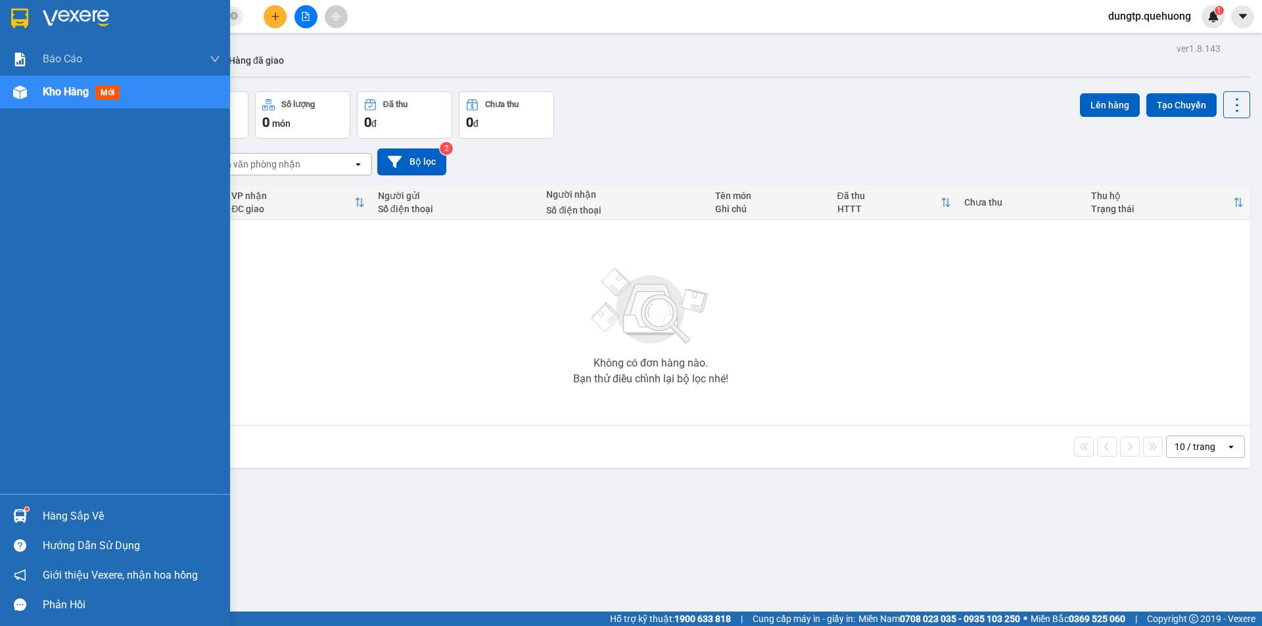
click at [85, 522] on div "Hàng sắp về" at bounding box center [131, 517] width 177 height 20
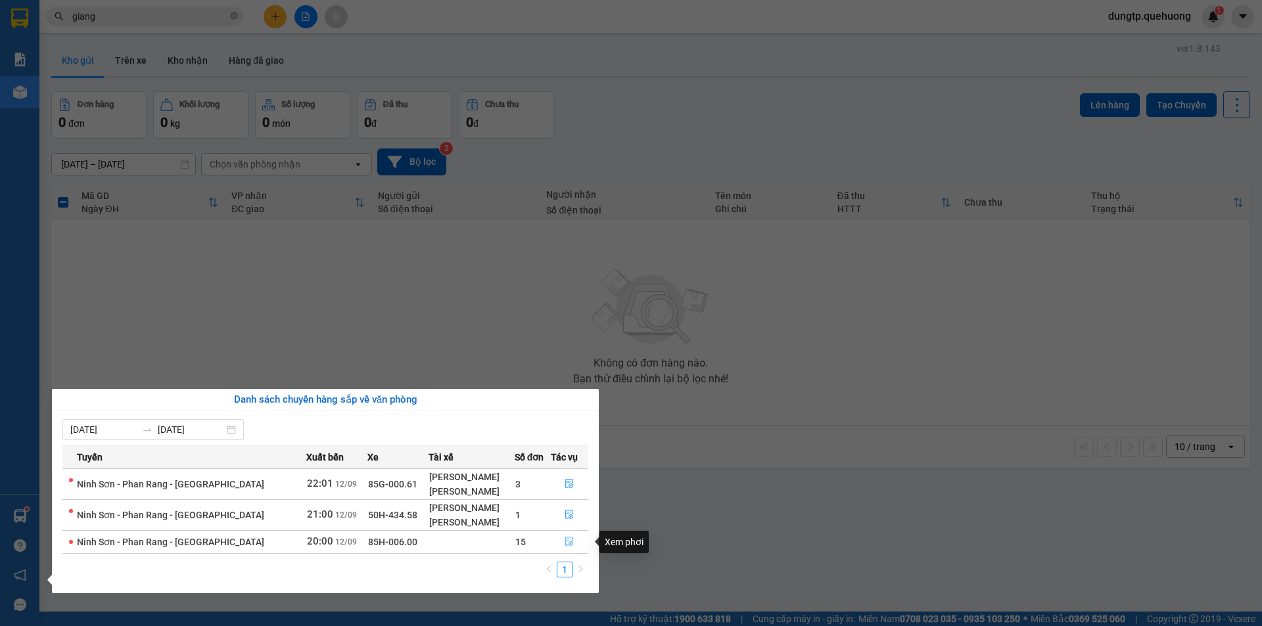
click at [569, 546] on icon "file-done" at bounding box center [569, 541] width 9 height 9
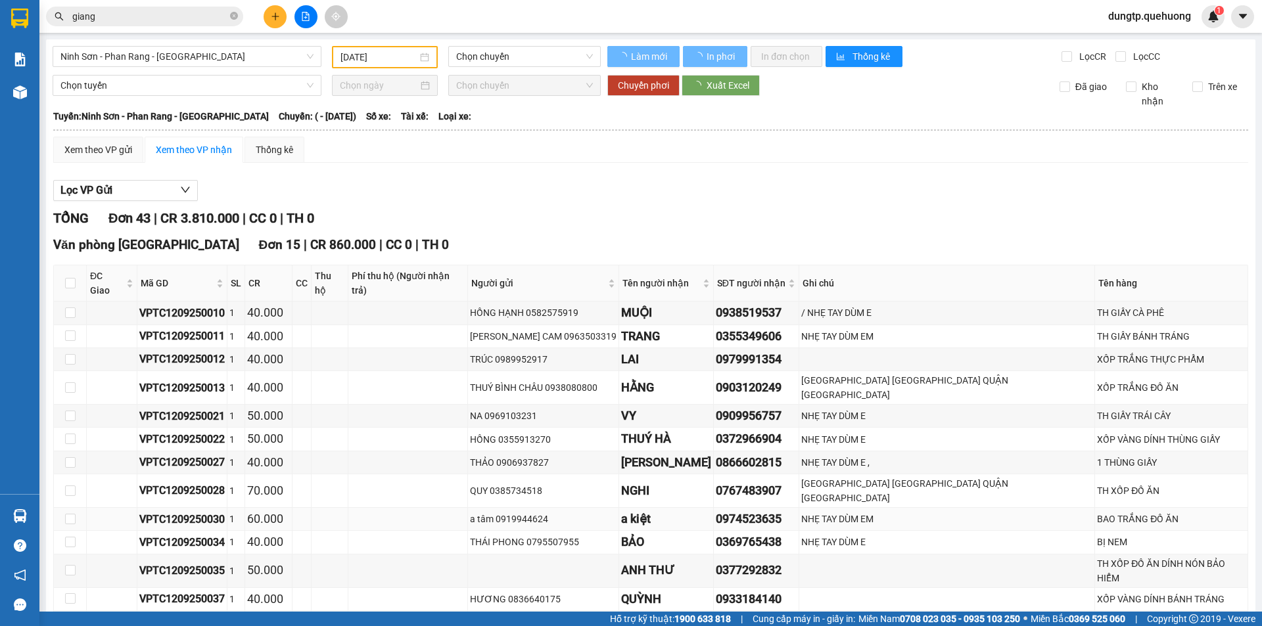
type input "[DATE]"
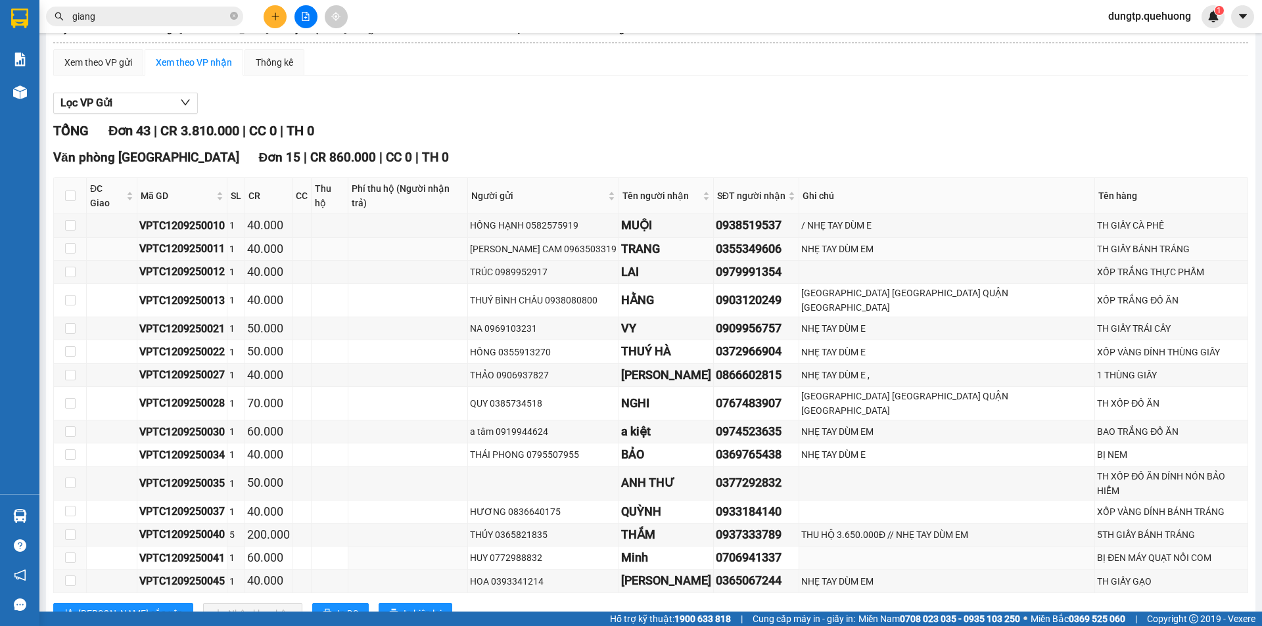
scroll to position [66, 0]
